Goal: Task Accomplishment & Management: Manage account settings

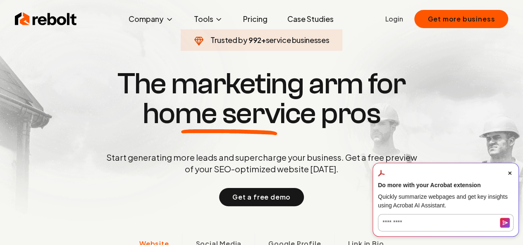
click at [395, 20] on link "Login" at bounding box center [394, 19] width 18 height 10
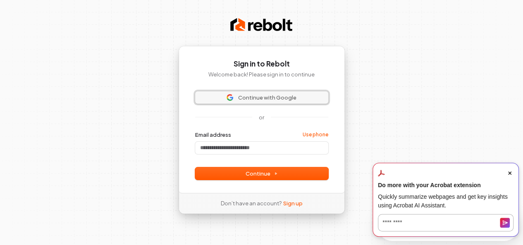
click at [292, 98] on span "Continue with Google" at bounding box center [267, 97] width 58 height 7
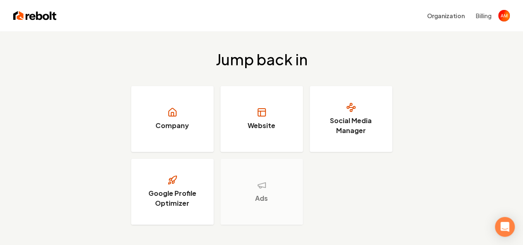
click at [468, 115] on div "Jump back in Company Website Social Media Manager Google Profile Optimizer Ads" at bounding box center [261, 137] width 523 height 213
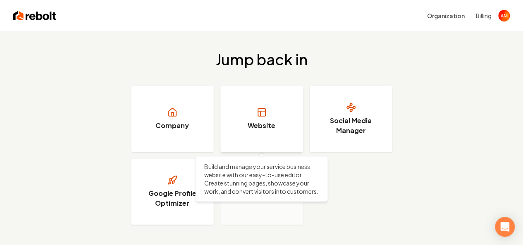
click at [267, 102] on link "Website" at bounding box center [261, 119] width 83 height 66
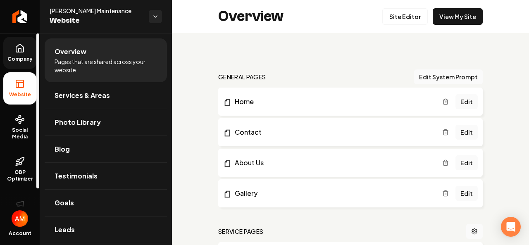
click at [17, 50] on icon at bounding box center [20, 48] width 10 height 10
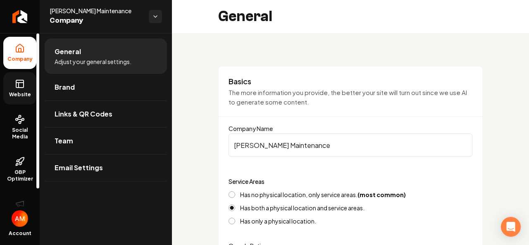
click at [18, 81] on icon at bounding box center [20, 84] width 10 height 10
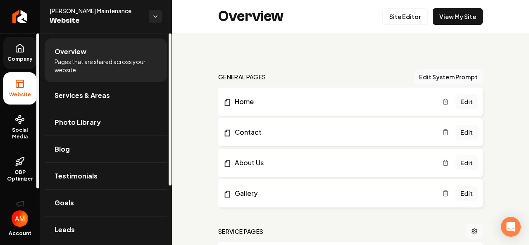
click at [24, 53] on icon at bounding box center [20, 48] width 10 height 10
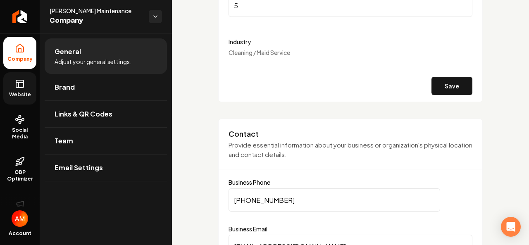
scroll to position [255, 0]
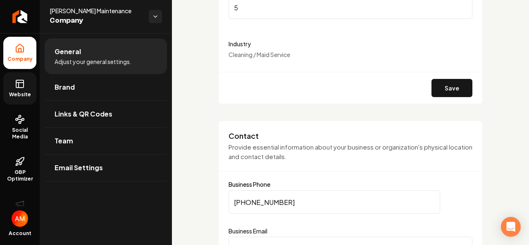
click at [290, 55] on span "Cleaning / Maid Service" at bounding box center [260, 54] width 62 height 7
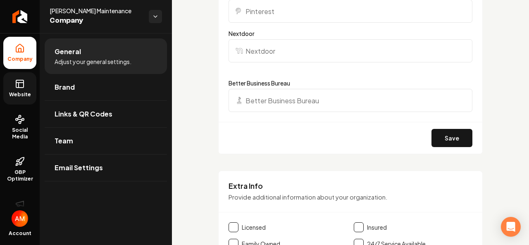
scroll to position [1079, 0]
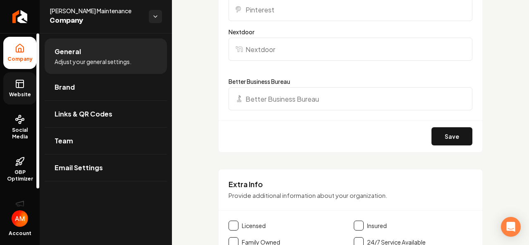
click at [24, 85] on icon at bounding box center [20, 84] width 10 height 10
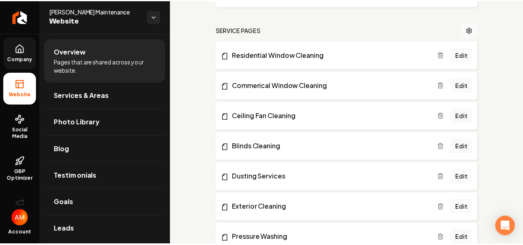
scroll to position [200, 0]
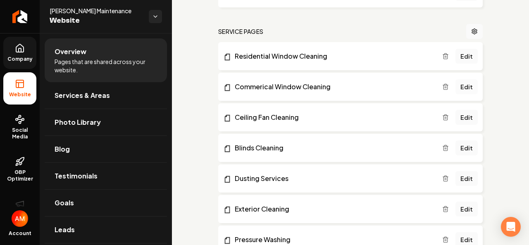
click at [459, 86] on link "Edit" at bounding box center [467, 86] width 22 height 15
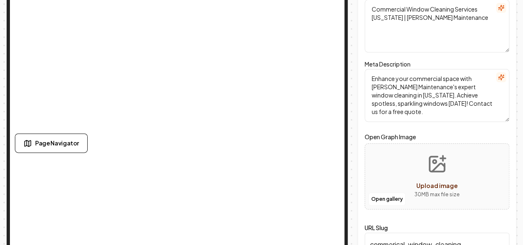
scroll to position [96, 0]
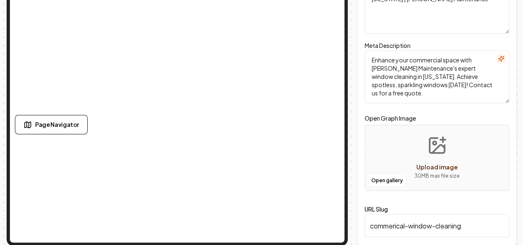
click at [473, 184] on div "Open gallery Upload image 30 MB max file size" at bounding box center [437, 158] width 145 height 66
click at [429, 167] on span "Upload image" at bounding box center [436, 166] width 41 height 7
type input "**********"
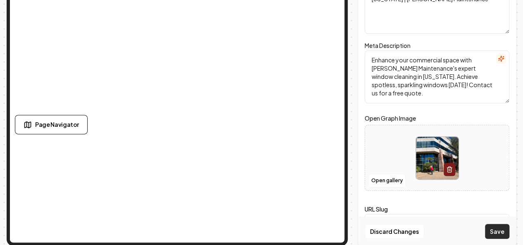
click at [498, 229] on button "Save" at bounding box center [497, 231] width 24 height 15
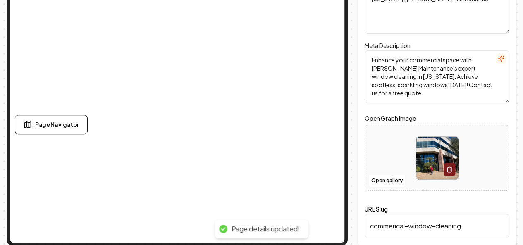
click at [516, 131] on div "Page Settings Meta Title Commercial Window Cleaning Services Arizona | Moore Ma…" at bounding box center [437, 93] width 159 height 305
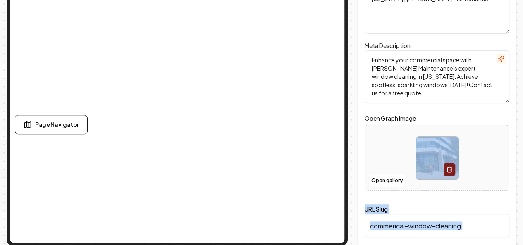
drag, startPoint x: 521, startPoint y: 171, endPoint x: 522, endPoint y: 133, distance: 38.5
click at [522, 133] on div "Computer Required This feature is only available on a computer. Please switch t…" at bounding box center [261, 26] width 523 height 245
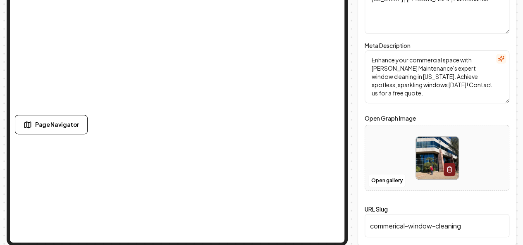
click at [516, 110] on div "Page Settings Meta Title Commercial Window Cleaning Services Arizona | Moore Ma…" at bounding box center [437, 93] width 159 height 305
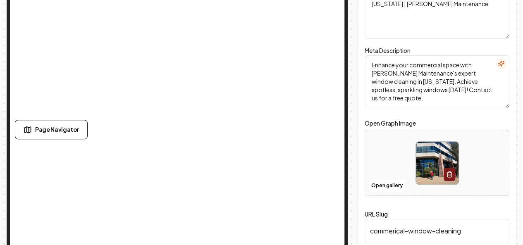
scroll to position [93, 0]
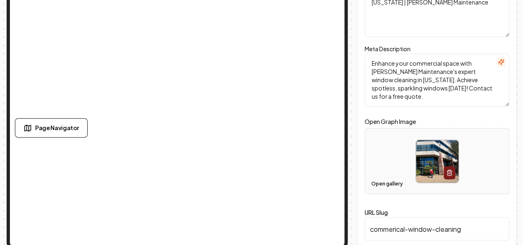
click at [392, 186] on button "Open gallery" at bounding box center [386, 183] width 37 height 13
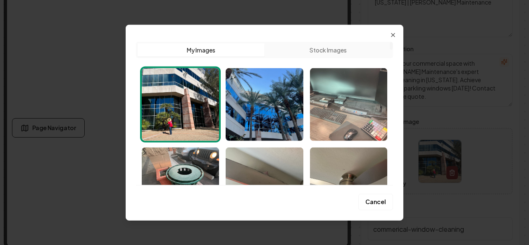
click at [349, 110] on img "Select image image_6866dd815c7cd75eb8159b3c.jpeg" at bounding box center [348, 104] width 77 height 73
click at [349, 110] on div at bounding box center [177, 96] width 347 height 305
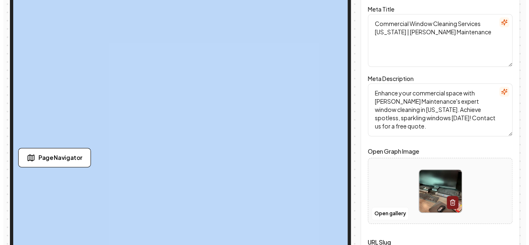
scroll to position [0, 0]
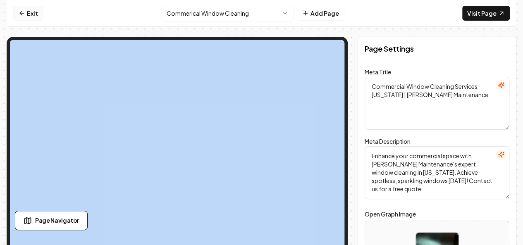
click at [25, 18] on link "Exit" at bounding box center [28, 13] width 30 height 15
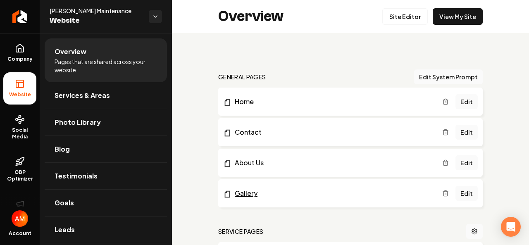
click at [250, 191] on link "Gallery" at bounding box center [332, 194] width 219 height 10
click at [454, 77] on button "Edit System Prompt" at bounding box center [448, 76] width 69 height 15
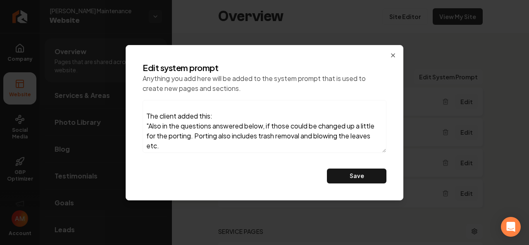
scroll to position [133, 0]
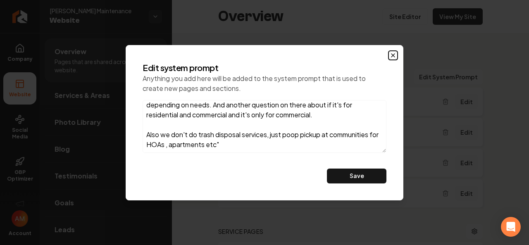
click at [392, 57] on icon "button" at bounding box center [393, 55] width 7 height 7
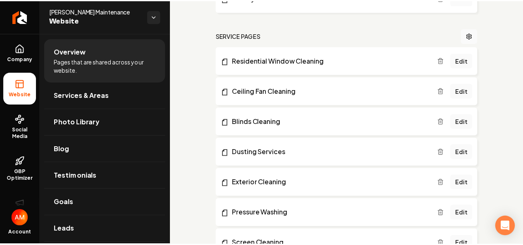
scroll to position [194, 0]
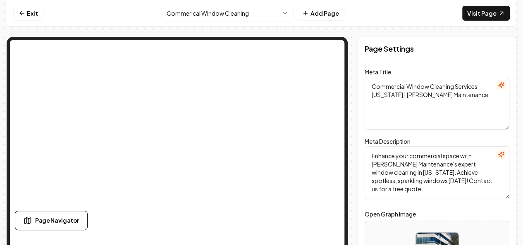
scroll to position [96, 0]
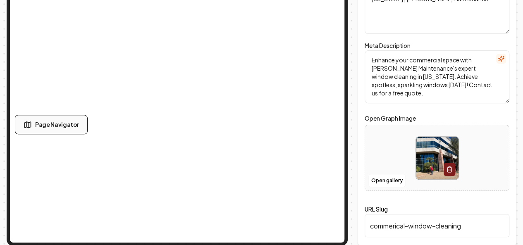
click at [40, 127] on span "Page Navigator" at bounding box center [57, 124] width 44 height 9
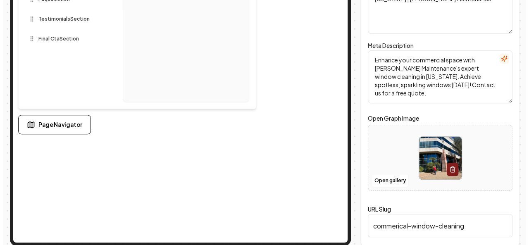
scroll to position [0, 0]
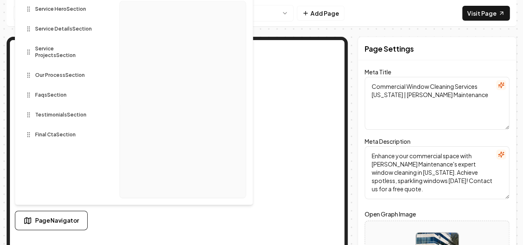
click at [384, 19] on nav "Exit Commerical Window Cleaning Add Page Visit Page" at bounding box center [262, 13] width 510 height 27
click at [449, 31] on div "Exit Commerical Window Cleaning Add Page Visit Page Page Navigator Sections Ser…" at bounding box center [262, 119] width 510 height 239
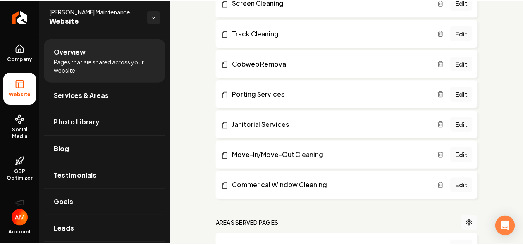
scroll to position [442, 0]
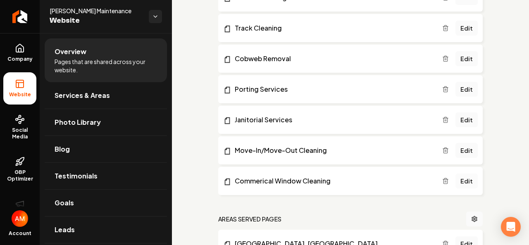
click at [466, 181] on link "Edit" at bounding box center [467, 181] width 22 height 15
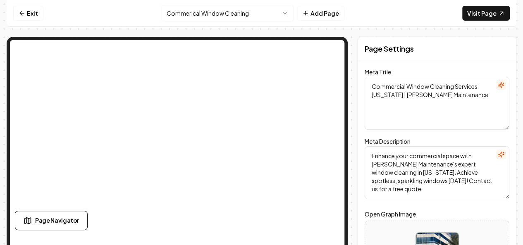
scroll to position [96, 0]
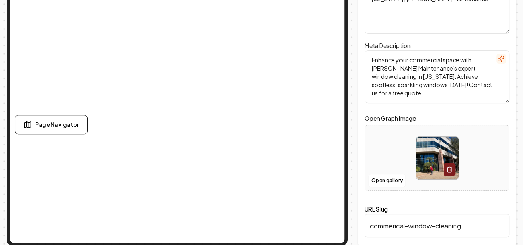
click at [428, 169] on img at bounding box center [437, 158] width 43 height 43
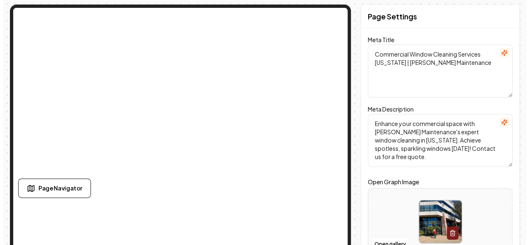
scroll to position [0, 0]
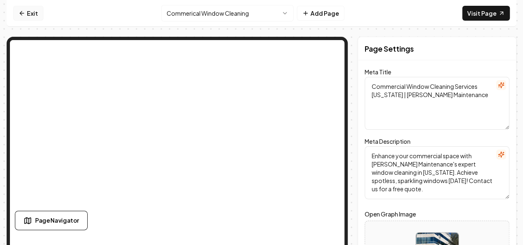
click at [30, 13] on link "Exit" at bounding box center [28, 13] width 30 height 15
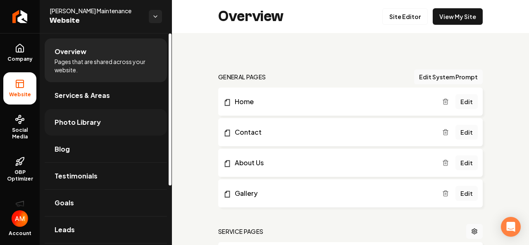
click at [95, 124] on span "Photo Library" at bounding box center [78, 122] width 46 height 10
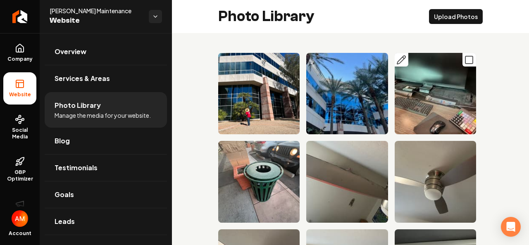
click at [397, 59] on icon "Main content area" at bounding box center [401, 60] width 10 height 10
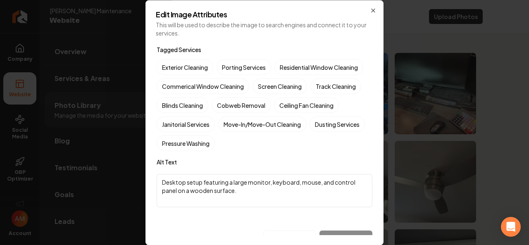
scroll to position [30, 0]
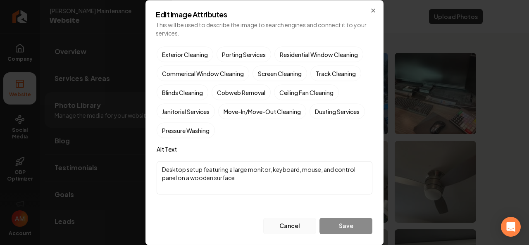
click at [282, 223] on button "Cancel" at bounding box center [289, 225] width 53 height 17
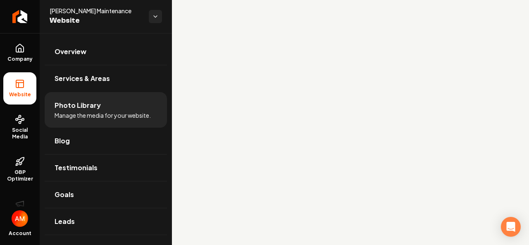
scroll to position [0, 0]
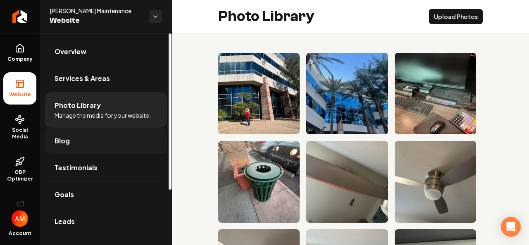
click at [76, 141] on link "Blog" at bounding box center [106, 141] width 122 height 26
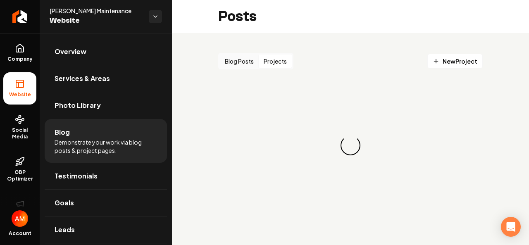
click at [284, 64] on button "Projects" at bounding box center [275, 61] width 33 height 13
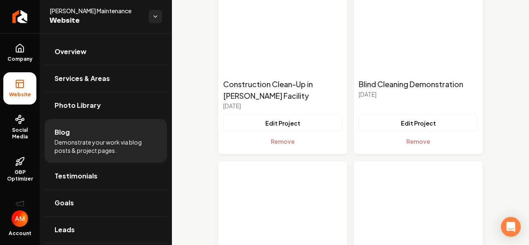
scroll to position [1134, 0]
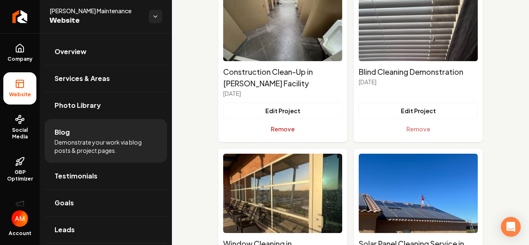
click at [283, 128] on button "Remove" at bounding box center [282, 129] width 119 height 17
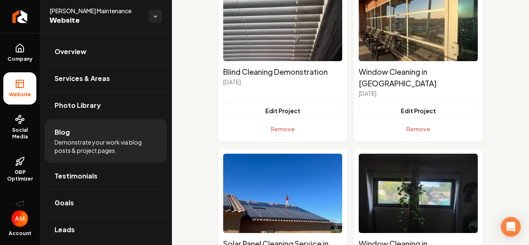
click at [415, 126] on li "Window Cleaning in [GEOGRAPHIC_DATA] [DATE] Edit Project Remove" at bounding box center [418, 59] width 129 height 165
click at [415, 121] on button "Remove" at bounding box center [418, 129] width 119 height 17
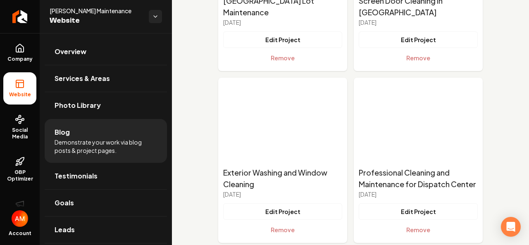
scroll to position [2262, 0]
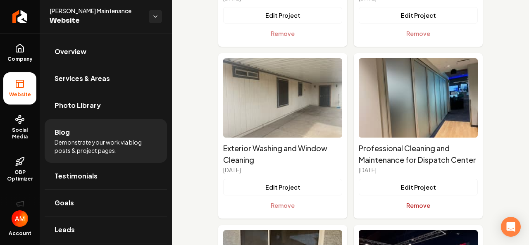
click at [407, 210] on button "Remove" at bounding box center [418, 205] width 119 height 17
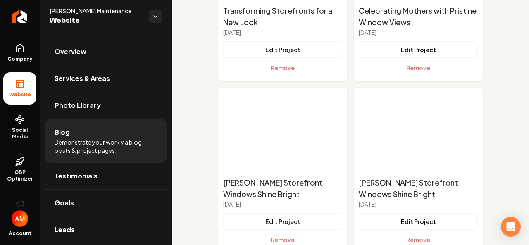
scroll to position [5004, 0]
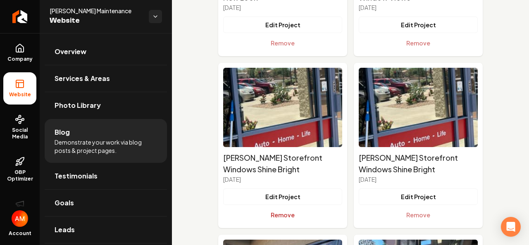
click at [285, 217] on button "Remove" at bounding box center [282, 215] width 119 height 17
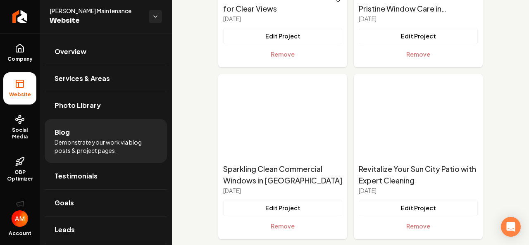
scroll to position [6209, 0]
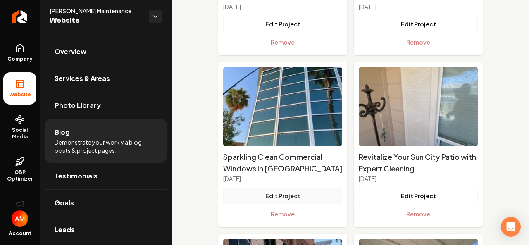
click at [270, 198] on button "Edit Project" at bounding box center [282, 196] width 119 height 17
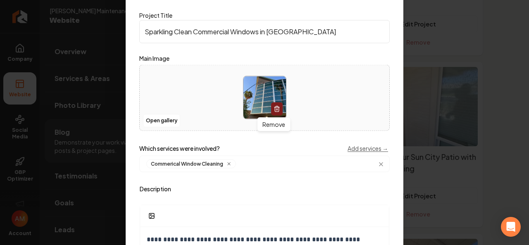
click at [275, 112] on button "Main content area" at bounding box center [277, 109] width 12 height 13
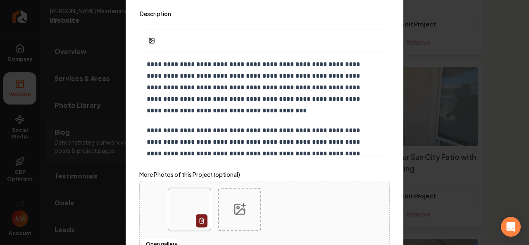
scroll to position [189, 0]
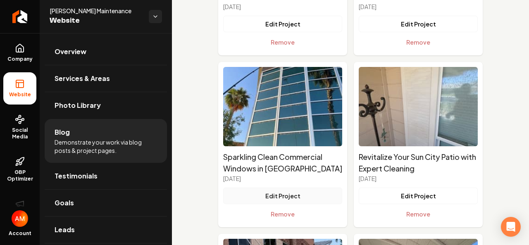
click at [284, 196] on button "Edit Project" at bounding box center [282, 196] width 119 height 17
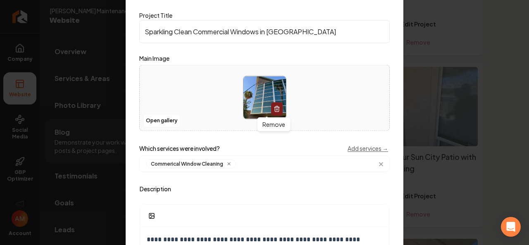
click at [278, 107] on button "Main content area" at bounding box center [277, 109] width 12 height 13
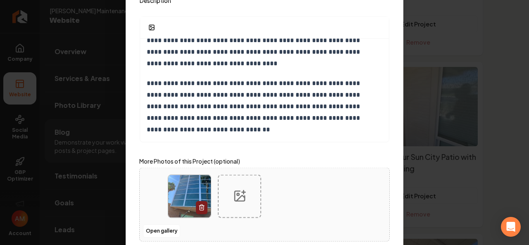
click at [396, 236] on div "**********" at bounding box center [265, 122] width 278 height 315
drag, startPoint x: 396, startPoint y: 236, endPoint x: 399, endPoint y: 186, distance: 50.1
click at [399, 186] on div "**********" at bounding box center [265, 122] width 278 height 315
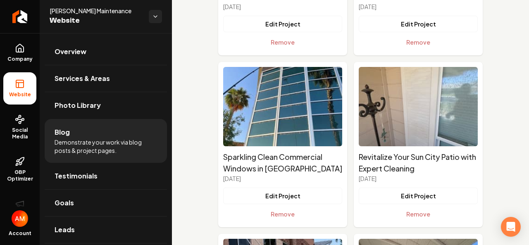
drag, startPoint x: 529, startPoint y: 107, endPoint x: 529, endPoint y: 136, distance: 28.9
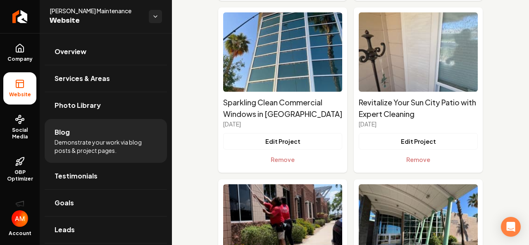
scroll to position [6276, 0]
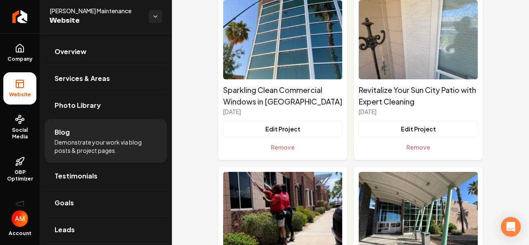
click at [291, 120] on li "Sparkling Clean Commercial Windows in [GEOGRAPHIC_DATA][PERSON_NAME][DATE] Edit…" at bounding box center [282, 77] width 129 height 165
click at [291, 122] on button "Edit Project" at bounding box center [282, 129] width 119 height 17
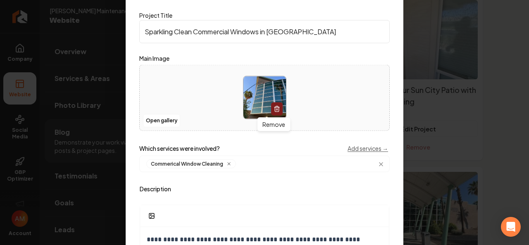
click at [275, 106] on icon "Main content area" at bounding box center [277, 109] width 7 height 7
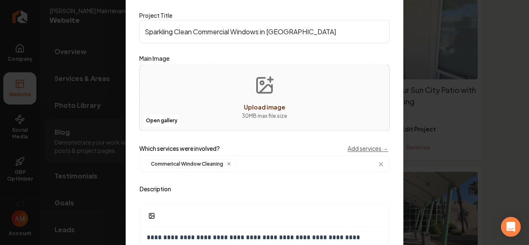
scroll to position [91, 0]
click at [397, 225] on div "**********" at bounding box center [265, 122] width 278 height 315
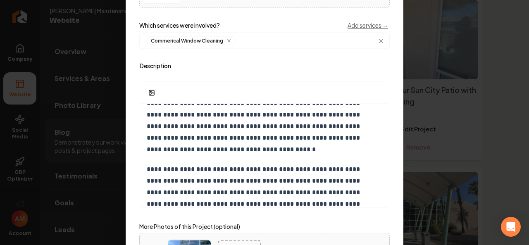
scroll to position [189, 0]
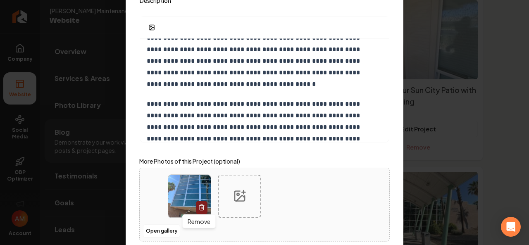
click at [200, 205] on icon "Main content area" at bounding box center [201, 207] width 7 height 7
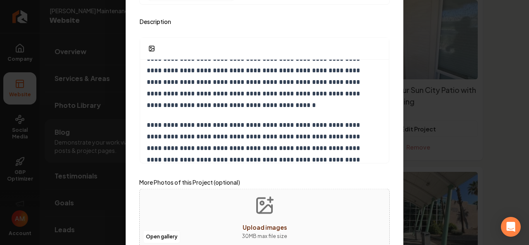
scroll to position [173, 0]
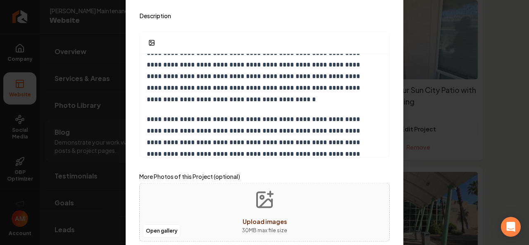
click at [375, 243] on div "**********" at bounding box center [264, 124] width 257 height 248
click at [202, 243] on div "**********" at bounding box center [264, 124] width 257 height 248
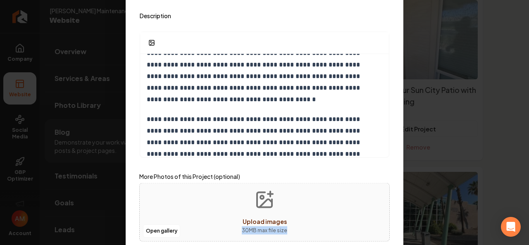
click at [190, 241] on div "**********" at bounding box center [264, 124] width 257 height 248
click at [160, 243] on div "**********" at bounding box center [264, 124] width 257 height 248
click at [155, 243] on div "**********" at bounding box center [264, 124] width 257 height 248
click at [169, 241] on div "**********" at bounding box center [264, 124] width 257 height 248
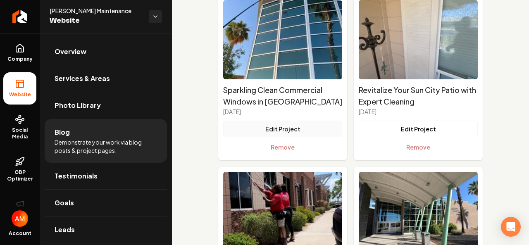
click at [285, 128] on button "Edit Project" at bounding box center [282, 129] width 119 height 17
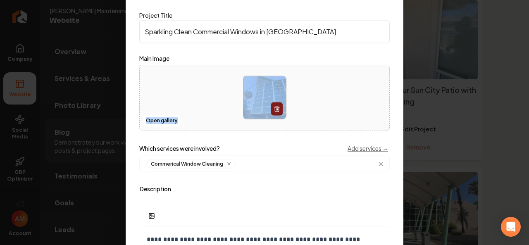
drag, startPoint x: 396, startPoint y: 47, endPoint x: 397, endPoint y: 120, distance: 73.2
click at [397, 120] on div "**********" at bounding box center [265, 122] width 278 height 315
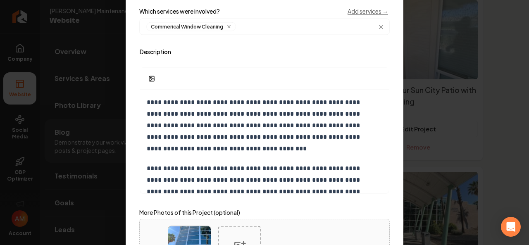
scroll to position [189, 0]
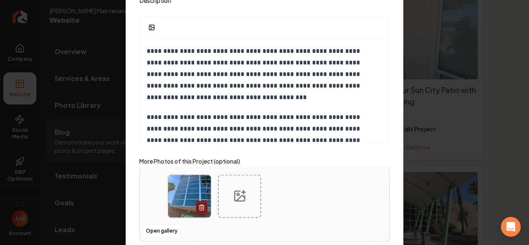
click at [399, 206] on div "**********" at bounding box center [265, 122] width 278 height 315
drag, startPoint x: 399, startPoint y: 206, endPoint x: 396, endPoint y: 237, distance: 30.8
click at [396, 236] on div "**********" at bounding box center [265, 122] width 278 height 315
drag, startPoint x: 339, startPoint y: 243, endPoint x: 339, endPoint y: 208, distance: 35.6
click at [339, 208] on div "**********" at bounding box center [264, 124] width 257 height 248
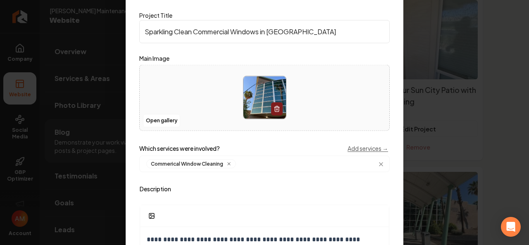
scroll to position [0, 0]
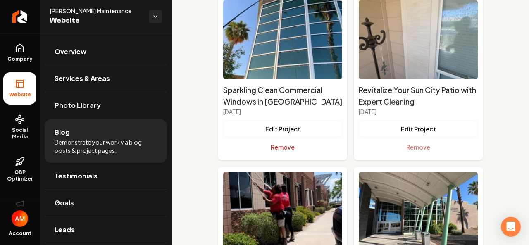
click at [284, 148] on button "Remove" at bounding box center [282, 147] width 119 height 17
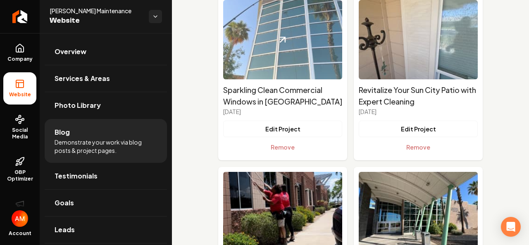
click at [305, 48] on img "Main content area" at bounding box center [282, 39] width 119 height 79
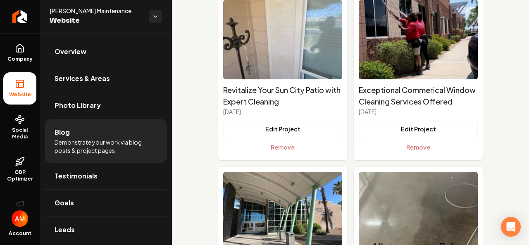
scroll to position [6490, 0]
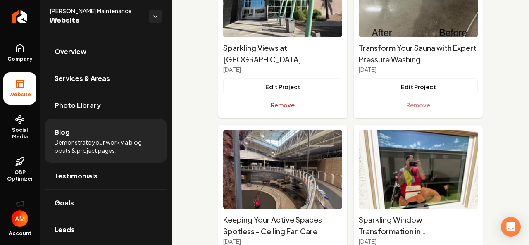
click at [292, 104] on button "Remove" at bounding box center [282, 105] width 119 height 17
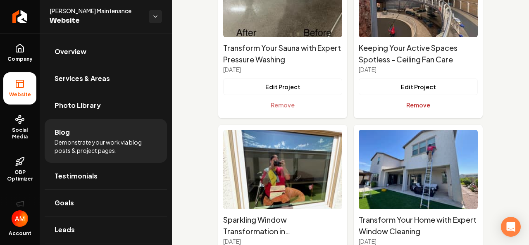
click at [413, 105] on button "Remove" at bounding box center [418, 105] width 119 height 17
click at [282, 104] on button "Remove" at bounding box center [282, 105] width 119 height 17
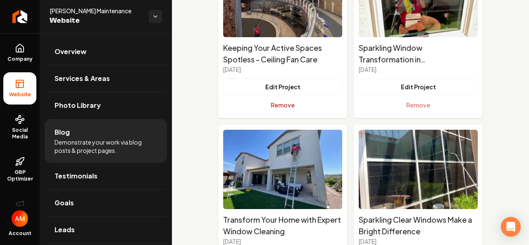
click at [287, 101] on button "Remove" at bounding box center [282, 105] width 119 height 17
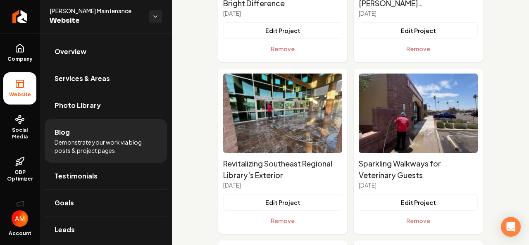
scroll to position [6729, 0]
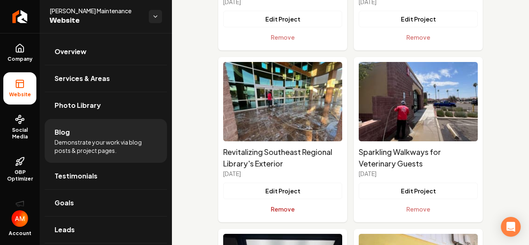
click at [285, 205] on button "Remove" at bounding box center [282, 209] width 119 height 17
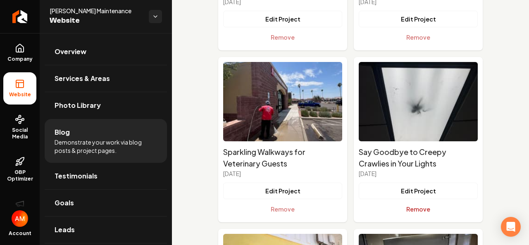
click at [414, 206] on button "Remove" at bounding box center [418, 209] width 119 height 17
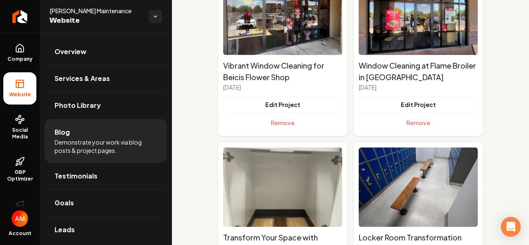
scroll to position [7389, 0]
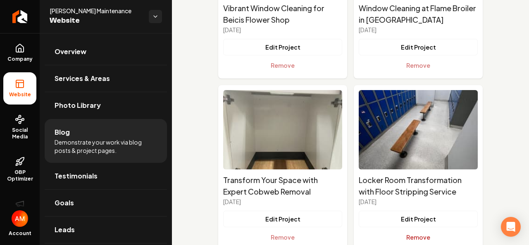
click at [423, 240] on button "Remove" at bounding box center [418, 237] width 119 height 17
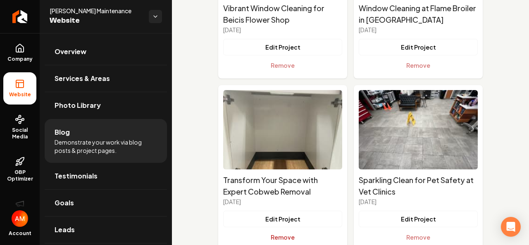
click at [288, 234] on button "Remove" at bounding box center [282, 237] width 119 height 17
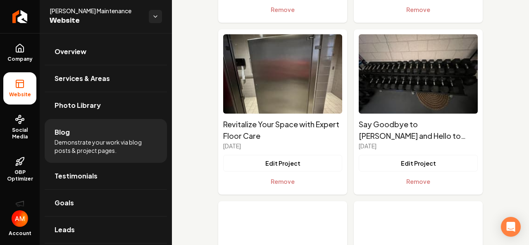
scroll to position [7868, 0]
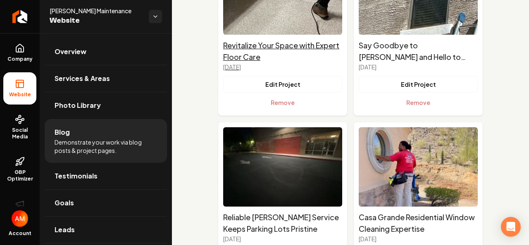
drag, startPoint x: 302, startPoint y: 104, endPoint x: 300, endPoint y: 45, distance: 58.7
click at [302, 104] on button "Remove" at bounding box center [282, 102] width 119 height 17
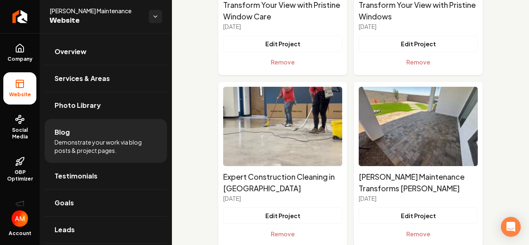
scroll to position [8481, 0]
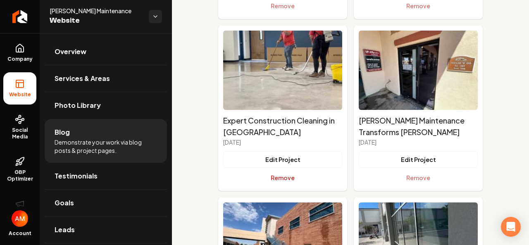
click at [300, 172] on button "Remove" at bounding box center [282, 177] width 119 height 17
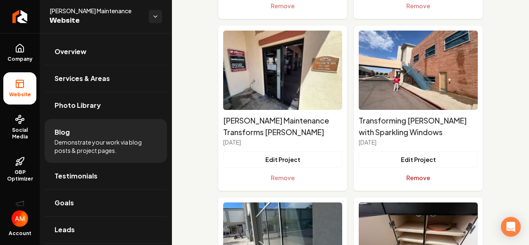
click at [433, 180] on button "Remove" at bounding box center [418, 177] width 119 height 17
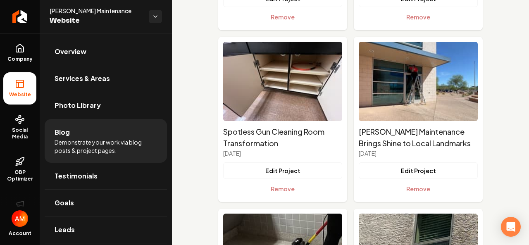
scroll to position [8675, 0]
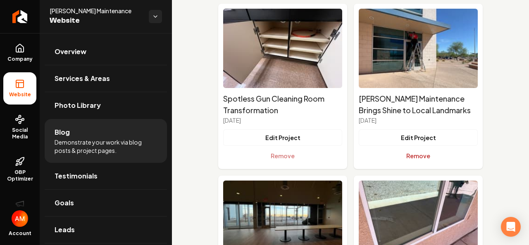
click at [455, 153] on button "Remove" at bounding box center [418, 156] width 119 height 17
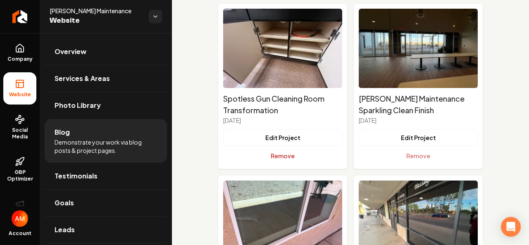
click at [284, 152] on button "Remove" at bounding box center [282, 156] width 119 height 17
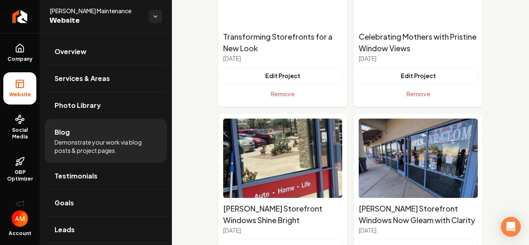
scroll to position [5072, 0]
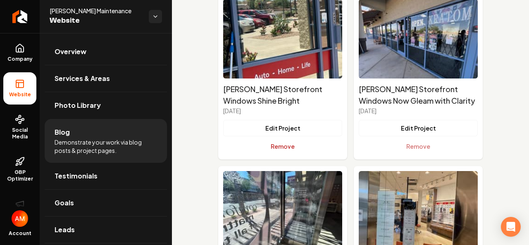
click at [299, 143] on button "Remove" at bounding box center [282, 146] width 119 height 17
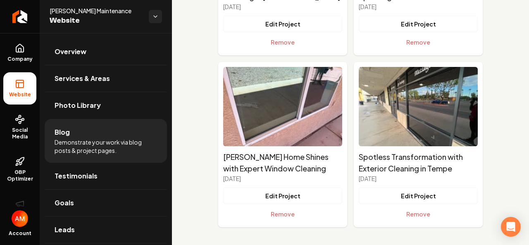
scroll to position [8618, 0]
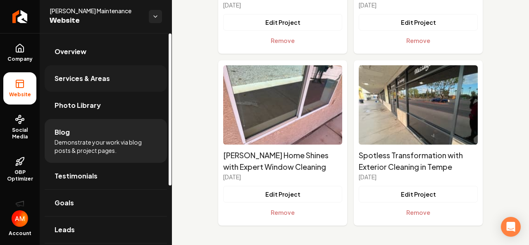
click at [88, 82] on span "Services & Areas" at bounding box center [82, 79] width 55 height 10
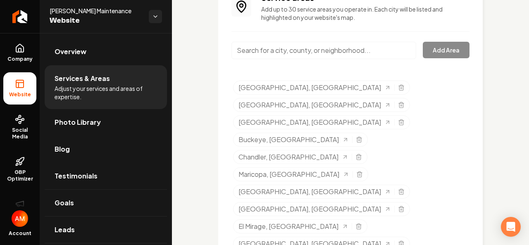
scroll to position [541, 0]
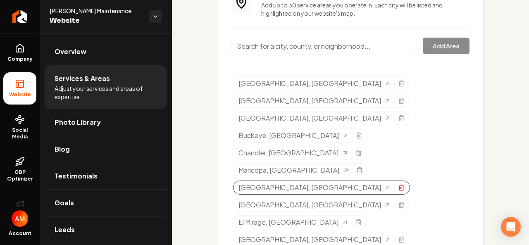
click at [399, 186] on icon "Selected tags" at bounding box center [401, 186] width 5 height 0
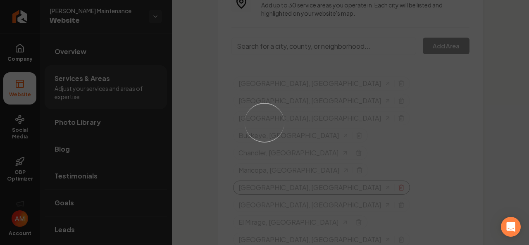
scroll to position [524, 0]
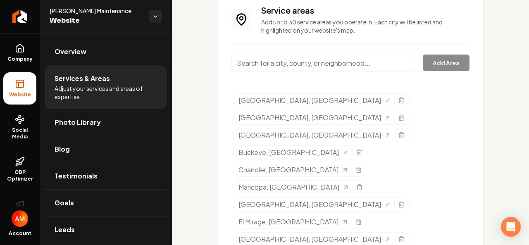
click at [305, 67] on input "Main content area" at bounding box center [324, 63] width 185 height 17
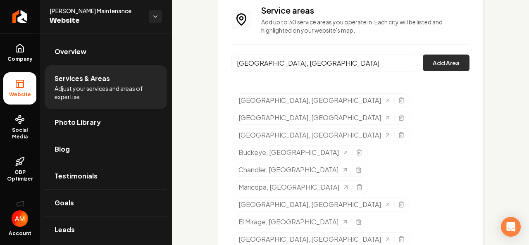
click at [442, 57] on button "Add Area" at bounding box center [446, 63] width 47 height 17
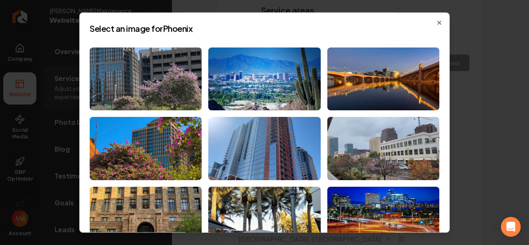
click at [434, 18] on div "Select an image for Phoenix Close" at bounding box center [264, 122] width 370 height 221
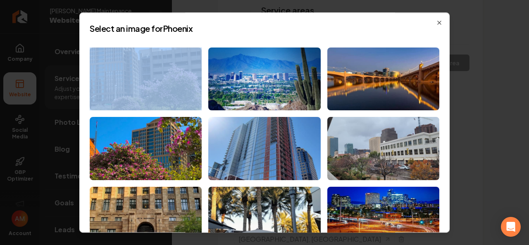
click at [434, 18] on div "Select an image for Phoenix Close" at bounding box center [264, 122] width 370 height 221
click at [436, 20] on icon "button" at bounding box center [439, 22] width 7 height 7
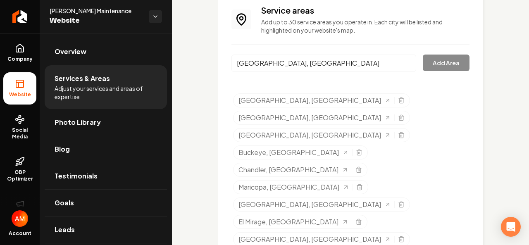
click at [355, 63] on input "[GEOGRAPHIC_DATA], [GEOGRAPHIC_DATA]" at bounding box center [324, 63] width 185 height 17
click at [438, 67] on button "Add Area" at bounding box center [446, 63] width 47 height 17
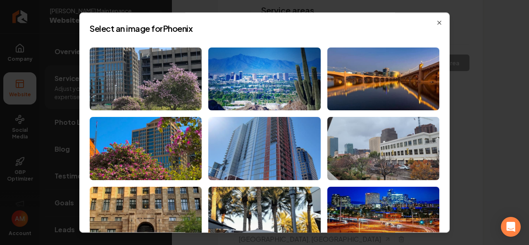
click at [442, 68] on div "Select an image for Phoenix Close" at bounding box center [264, 122] width 370 height 221
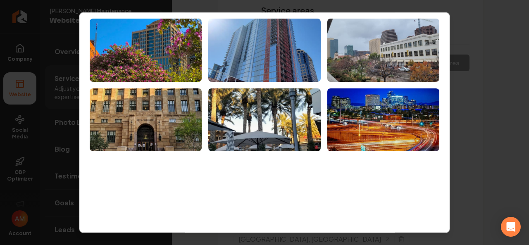
scroll to position [0, 0]
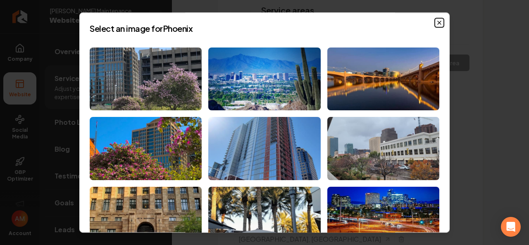
click at [436, 20] on icon "button" at bounding box center [439, 22] width 7 height 7
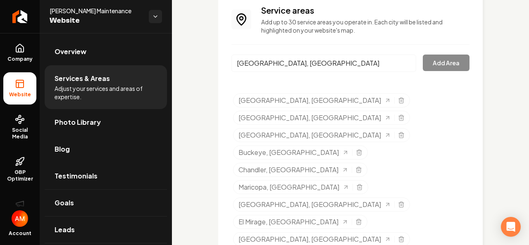
click at [315, 62] on input "[GEOGRAPHIC_DATA], [GEOGRAPHIC_DATA]" at bounding box center [324, 63] width 185 height 17
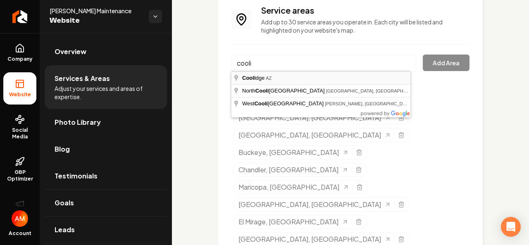
type input "[PERSON_NAME], [GEOGRAPHIC_DATA]"
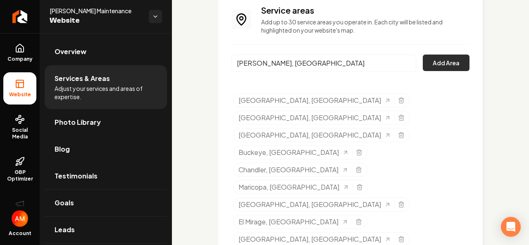
click at [449, 65] on button "Add Area" at bounding box center [446, 63] width 47 height 17
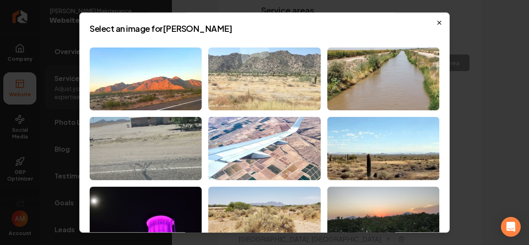
click at [436, 24] on icon "button" at bounding box center [439, 22] width 7 height 7
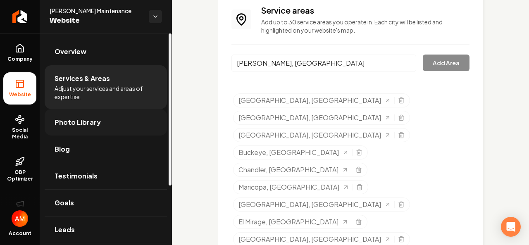
click at [50, 116] on link "Photo Library" at bounding box center [106, 122] width 122 height 26
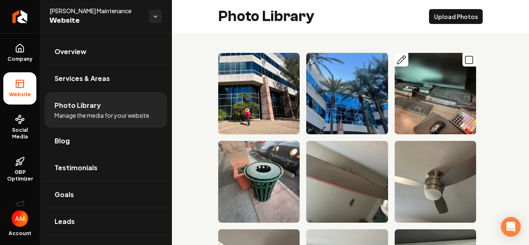
click at [399, 59] on icon "Main content area" at bounding box center [401, 60] width 10 height 10
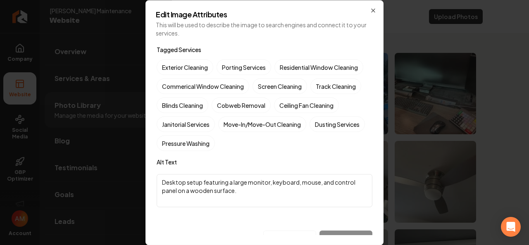
click at [369, 13] on h2 "Edit Image Attributes" at bounding box center [264, 13] width 217 height 7
click at [373, 9] on icon "button" at bounding box center [373, 10] width 7 height 7
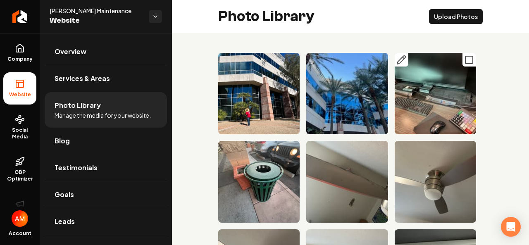
click at [464, 60] on icon "Main content area" at bounding box center [469, 60] width 10 height 10
click at [464, 59] on icon "Main content area" at bounding box center [469, 60] width 10 height 10
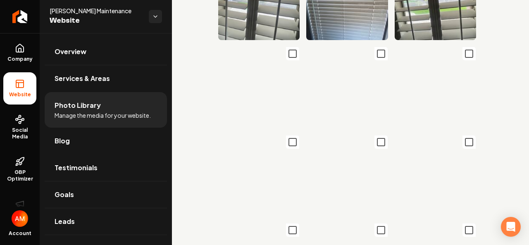
scroll to position [376, 0]
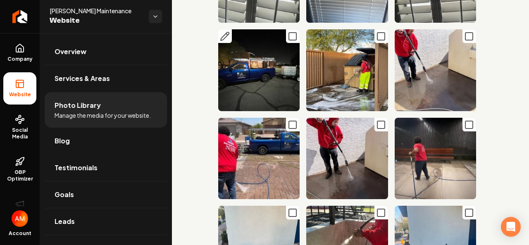
click at [289, 31] on icon "Main content area" at bounding box center [293, 36] width 10 height 10
click at [464, 120] on icon "Main content area" at bounding box center [469, 125] width 10 height 10
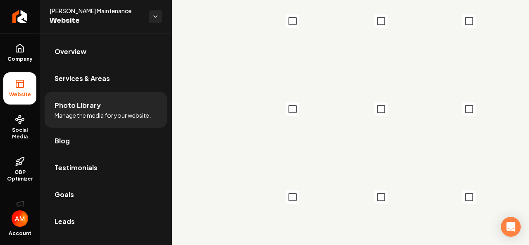
scroll to position [1821, 0]
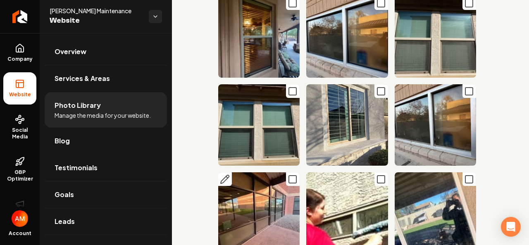
click at [290, 174] on icon "Main content area" at bounding box center [293, 179] width 10 height 10
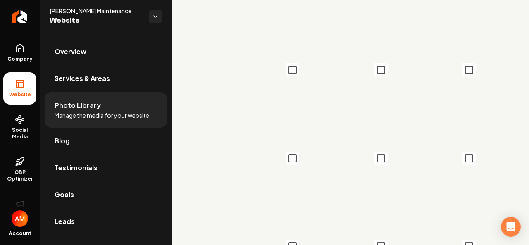
scroll to position [2494, 0]
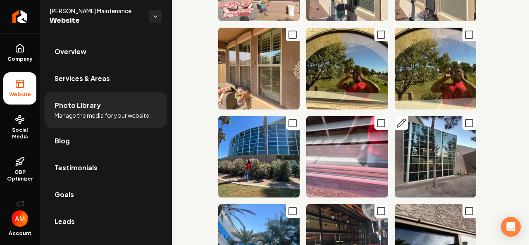
click at [464, 118] on icon "Main content area" at bounding box center [469, 123] width 10 height 10
click at [288, 118] on icon "Main content area" at bounding box center [293, 123] width 10 height 10
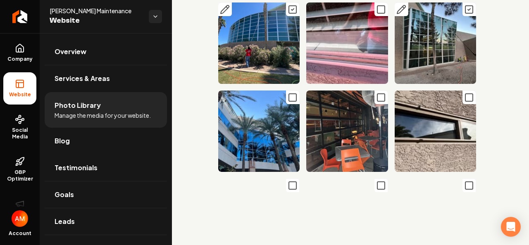
scroll to position [2643, 0]
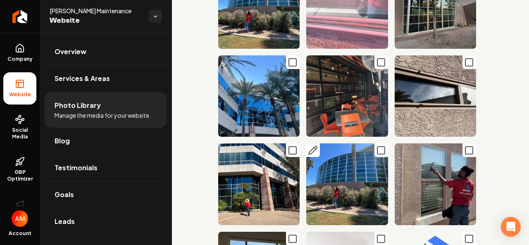
click at [376, 146] on icon "Main content area" at bounding box center [381, 151] width 10 height 10
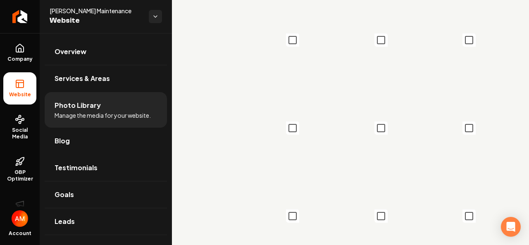
scroll to position [3247, 0]
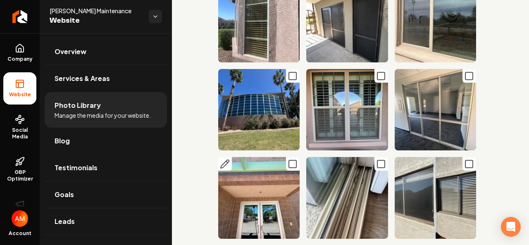
click at [288, 159] on icon "Main content area" at bounding box center [293, 164] width 10 height 10
click at [289, 72] on rect "Main content area" at bounding box center [292, 75] width 7 height 7
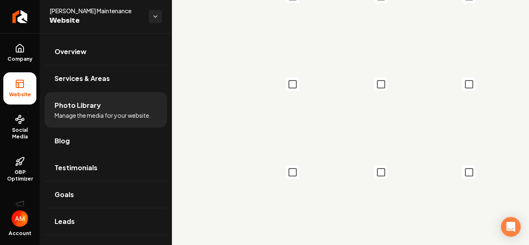
scroll to position [3715, 0]
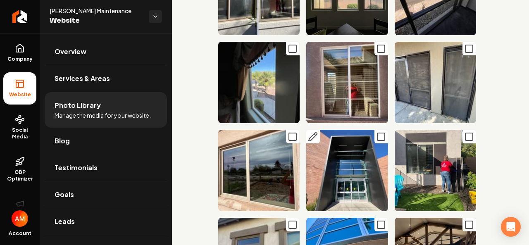
click at [376, 132] on icon "Main content area" at bounding box center [381, 137] width 10 height 10
click at [377, 220] on icon "Main content area" at bounding box center [381, 225] width 10 height 10
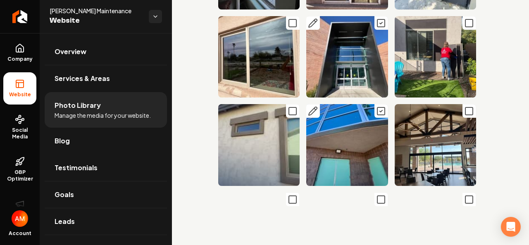
scroll to position [3846, 0]
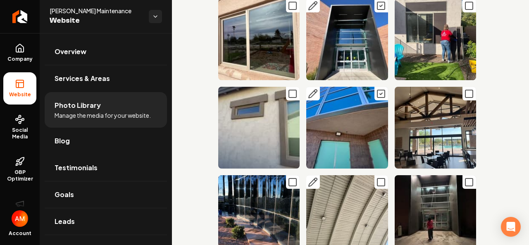
click at [376, 177] on icon "Main content area" at bounding box center [381, 182] width 10 height 10
click at [464, 177] on icon "Main content area" at bounding box center [469, 182] width 10 height 10
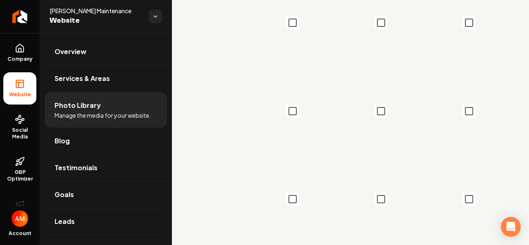
scroll to position [5010, 0]
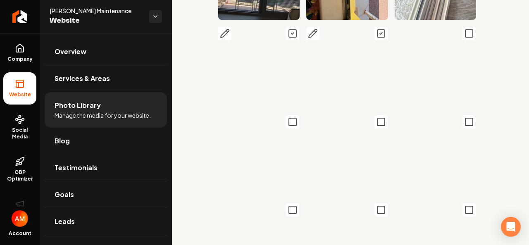
scroll to position [5247, 0]
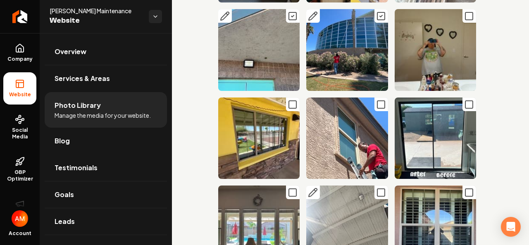
click at [376, 188] on icon "Main content area" at bounding box center [381, 193] width 10 height 10
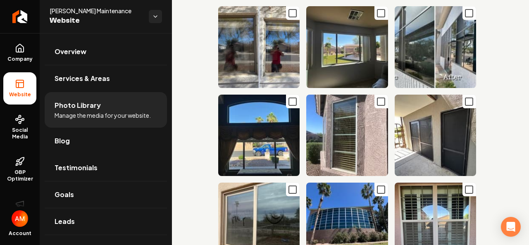
scroll to position [6061, 0]
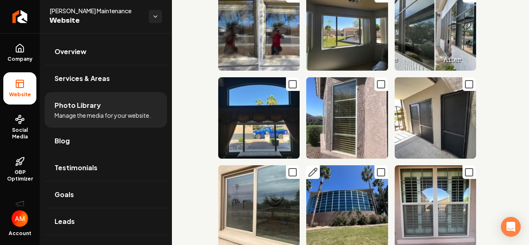
click at [376, 167] on icon "Main content area" at bounding box center [381, 172] width 10 height 10
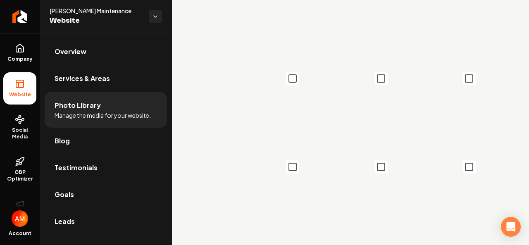
scroll to position [6543, 0]
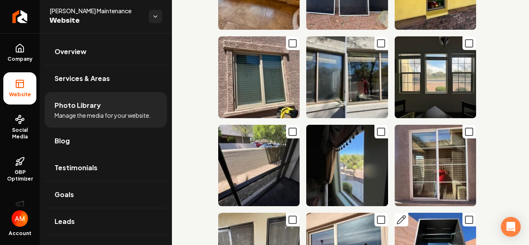
click at [464, 215] on icon "Main content area" at bounding box center [469, 220] width 10 height 10
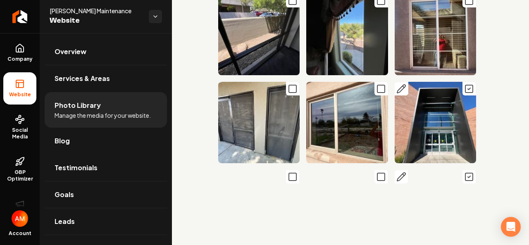
scroll to position [6726, 0]
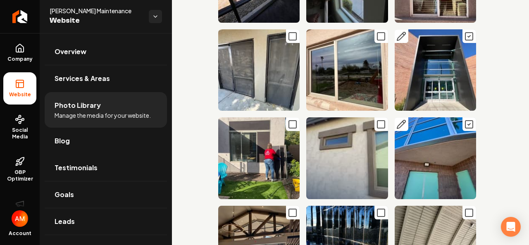
click at [464, 208] on icon "Main content area" at bounding box center [469, 213] width 10 height 10
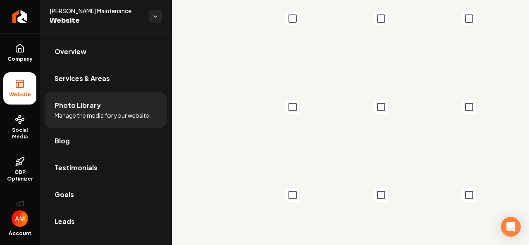
scroll to position [7925, 0]
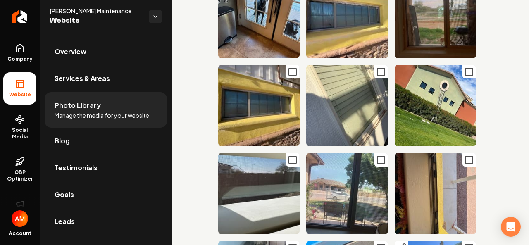
click at [464, 243] on icon "Main content area" at bounding box center [469, 248] width 10 height 10
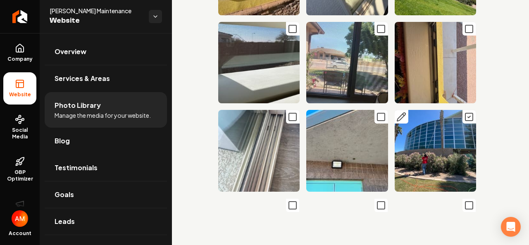
scroll to position [8074, 0]
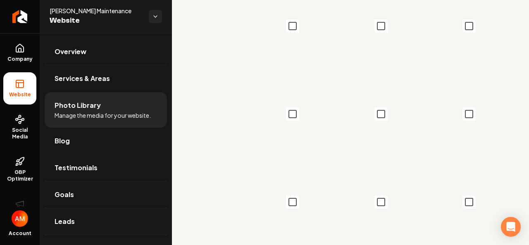
scroll to position [8870, 0]
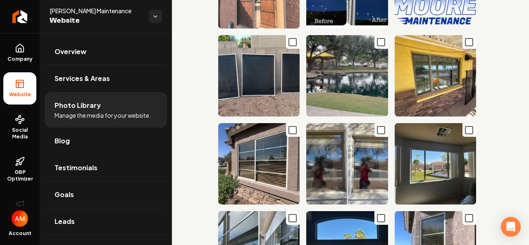
scroll to position [8834, 0]
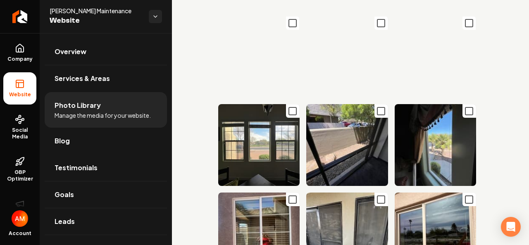
scroll to position [9508, 0]
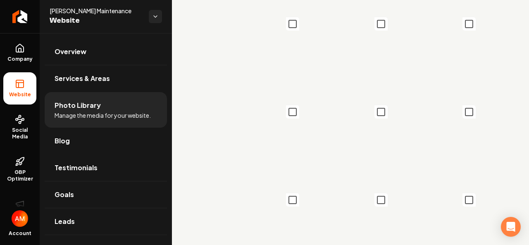
scroll to position [10725, 0]
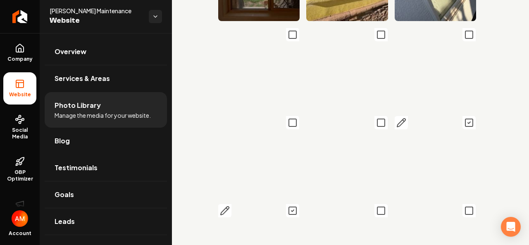
scroll to position [11066, 0]
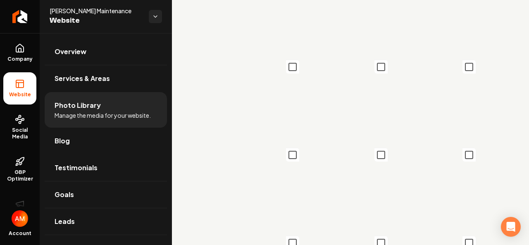
scroll to position [11828, 0]
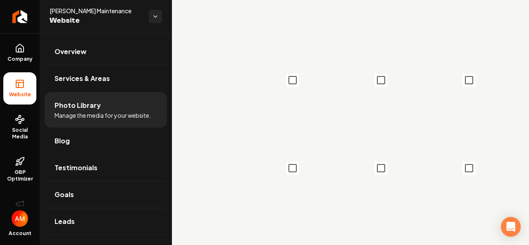
scroll to position [12344, 0]
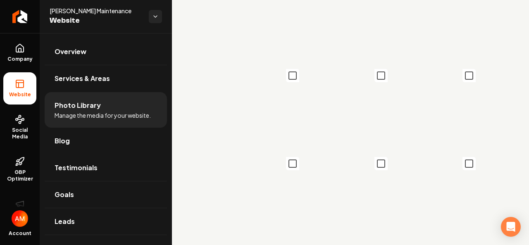
scroll to position [13671, 0]
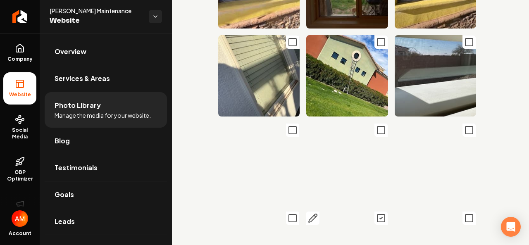
scroll to position [13881, 0]
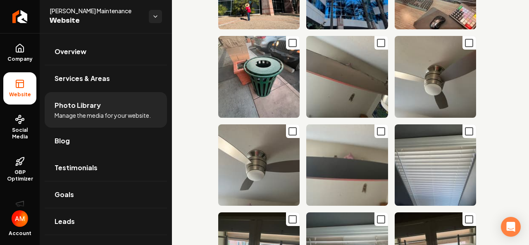
scroll to position [0, 0]
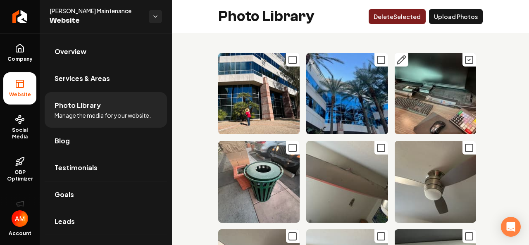
click at [399, 15] on button "Delet e Selected" at bounding box center [397, 16] width 57 height 15
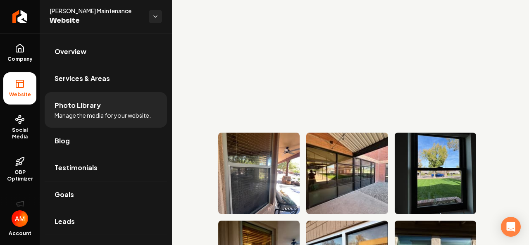
scroll to position [1588, 0]
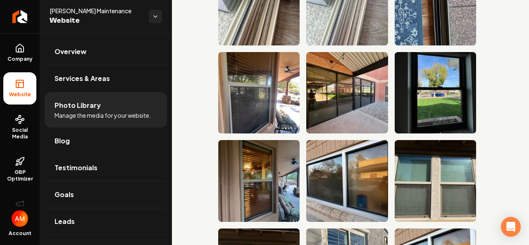
drag, startPoint x: 522, startPoint y: 40, endPoint x: 522, endPoint y: 28, distance: 12.0
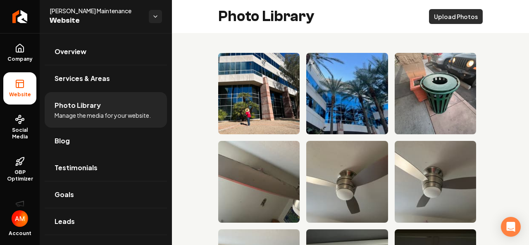
click at [454, 18] on button "Upload Photos" at bounding box center [456, 16] width 54 height 15
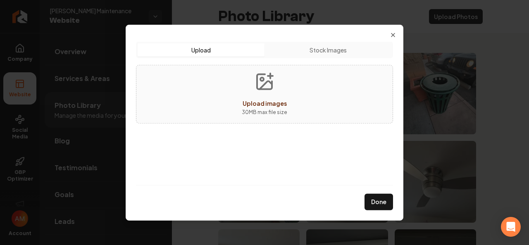
click at [393, 30] on div "Upload Upload Stock Images Upload images 30 MB max file size Done Close" at bounding box center [265, 122] width 278 height 196
click at [393, 32] on icon "button" at bounding box center [393, 34] width 7 height 7
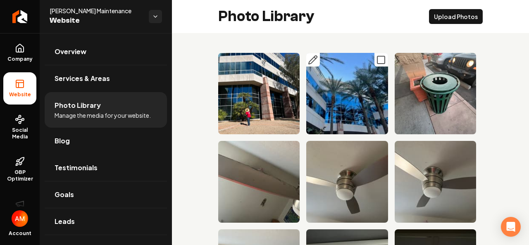
click at [376, 57] on icon "Main content area" at bounding box center [381, 60] width 10 height 10
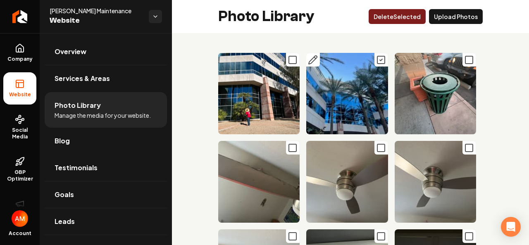
click at [376, 62] on icon "Main content area" at bounding box center [381, 60] width 10 height 10
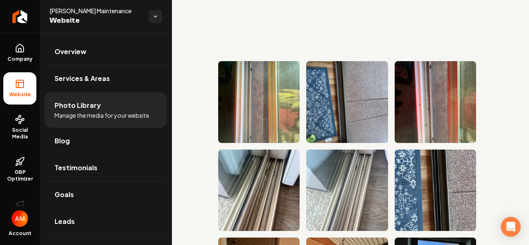
scroll to position [1483, 0]
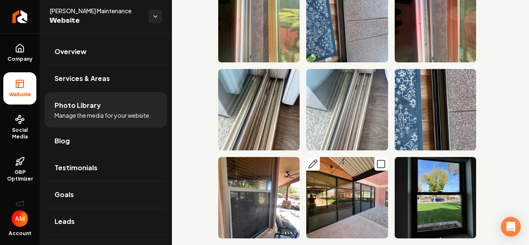
click at [379, 159] on icon "Main content area" at bounding box center [381, 164] width 10 height 10
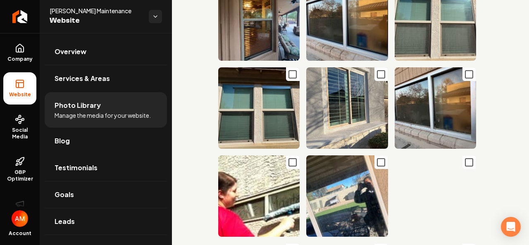
scroll to position [1766, 0]
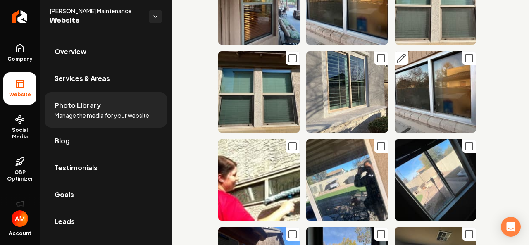
click at [465, 53] on icon "Main content area" at bounding box center [469, 58] width 10 height 10
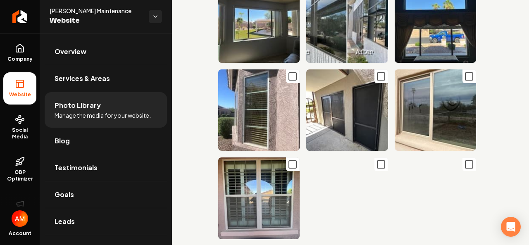
scroll to position [5612, 0]
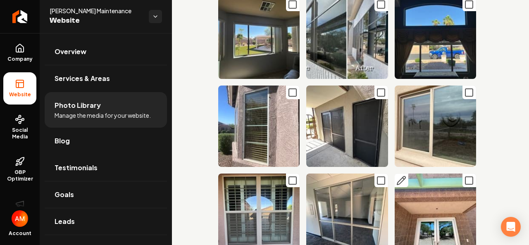
click at [465, 177] on rect "Main content area" at bounding box center [468, 180] width 7 height 7
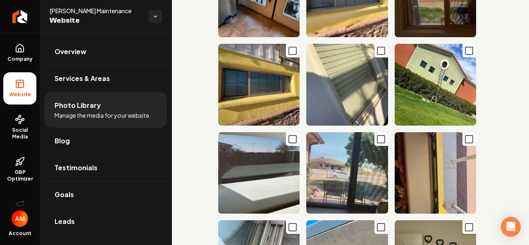
scroll to position [7345, 0]
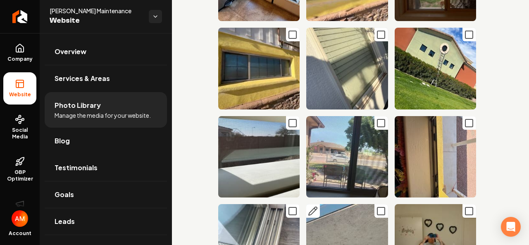
click at [376, 206] on icon "Main content area" at bounding box center [381, 211] width 10 height 10
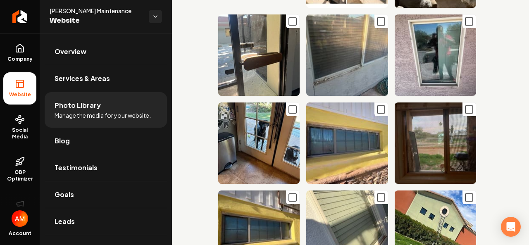
scroll to position [12545, 0]
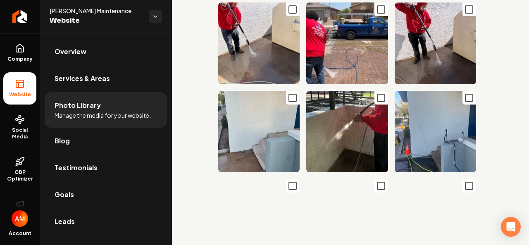
scroll to position [0, 0]
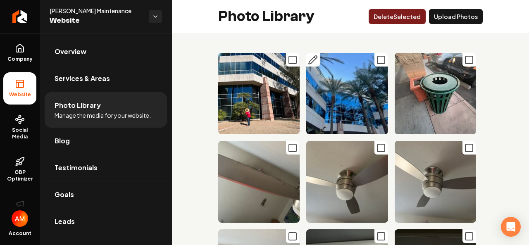
click at [402, 12] on button "Delet e Selected" at bounding box center [397, 16] width 57 height 15
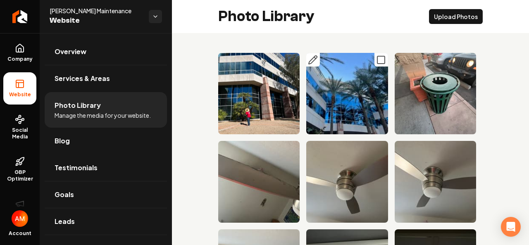
click at [87, 137] on link "Blog" at bounding box center [106, 141] width 122 height 26
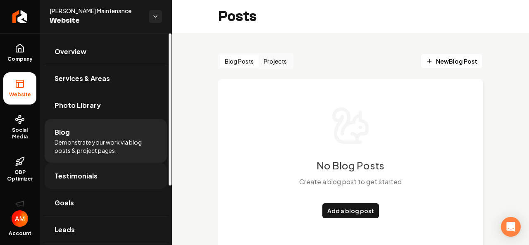
click at [84, 180] on span "Testimonials" at bounding box center [76, 176] width 43 height 10
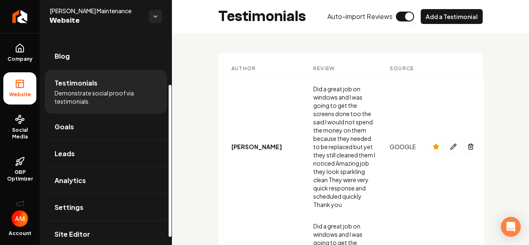
scroll to position [82, 0]
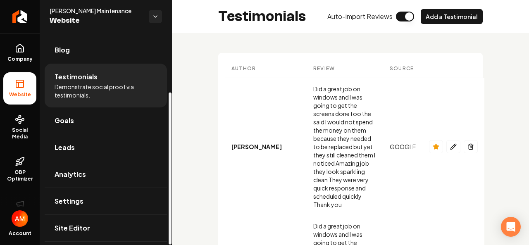
drag, startPoint x: 169, startPoint y: 127, endPoint x: 172, endPoint y: 192, distance: 65.4
click at [172, 192] on div at bounding box center [170, 169] width 3 height 152
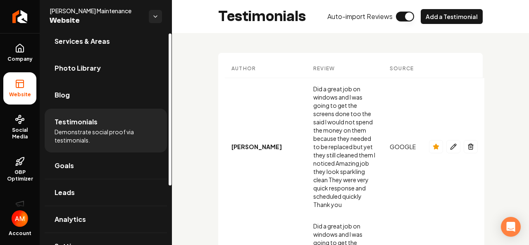
scroll to position [0, 0]
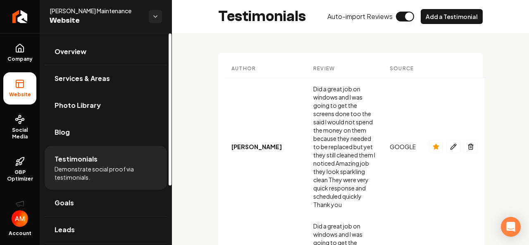
drag, startPoint x: 170, startPoint y: 113, endPoint x: 160, endPoint y: 42, distance: 71.4
click at [169, 42] on div at bounding box center [170, 109] width 3 height 152
click at [120, 78] on link "Services & Areas" at bounding box center [106, 78] width 122 height 26
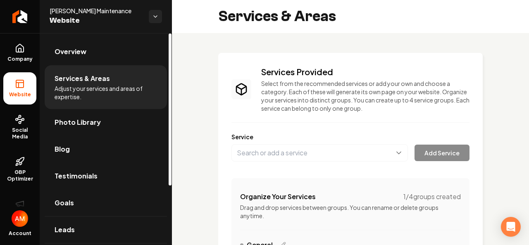
click at [120, 78] on li "Services & Areas Adjust your services and areas of expertise." at bounding box center [106, 87] width 122 height 44
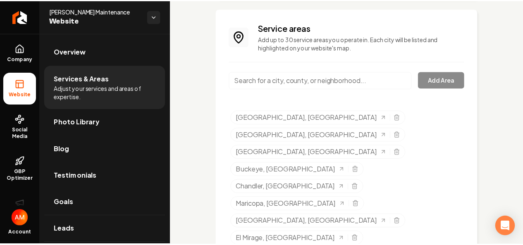
scroll to position [524, 0]
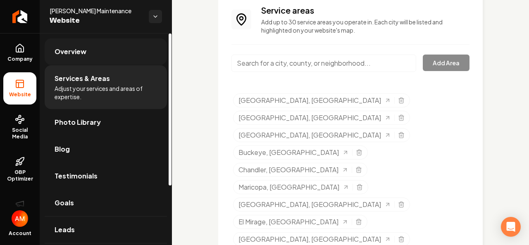
click at [69, 50] on span "Overview" at bounding box center [71, 52] width 32 height 10
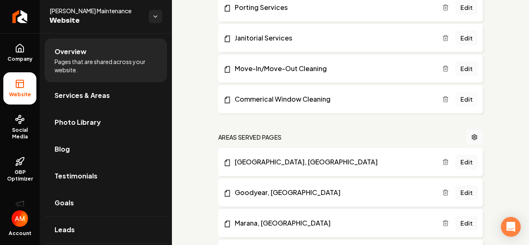
click at [464, 100] on link "Edit" at bounding box center [467, 99] width 22 height 15
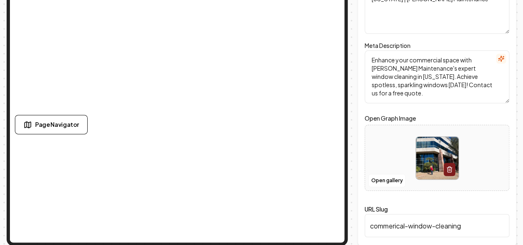
scroll to position [96, 0]
click at [423, 155] on img at bounding box center [437, 158] width 43 height 43
click at [383, 183] on button "Open gallery" at bounding box center [386, 180] width 37 height 13
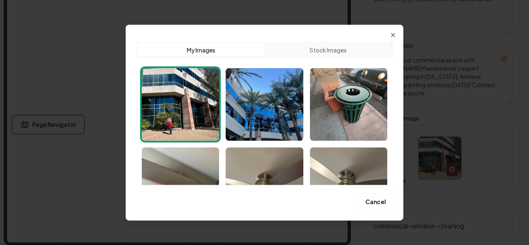
click at [190, 74] on img "Select image image_68bb67035c7cd75eb8c2f49c.jpg" at bounding box center [180, 104] width 77 height 73
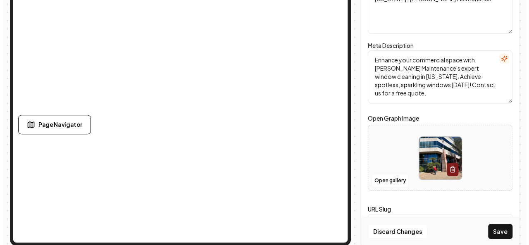
scroll to position [0, 0]
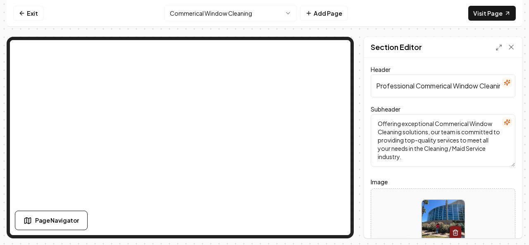
click at [524, 72] on div "Computer Required This feature is only available on a computer. Please switch t…" at bounding box center [264, 122] width 529 height 245
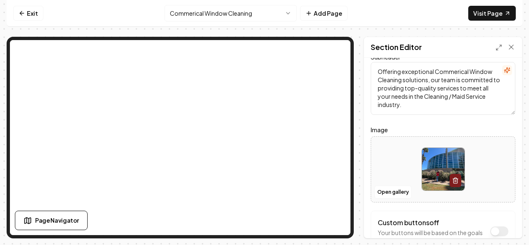
scroll to position [53, 0]
click at [452, 181] on icon "button" at bounding box center [455, 180] width 7 height 7
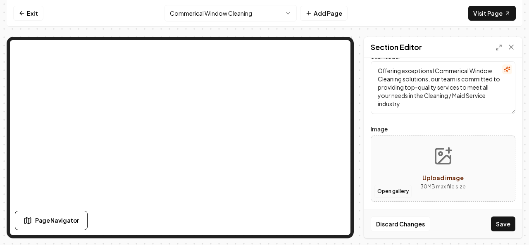
click at [383, 192] on button "Open gallery" at bounding box center [393, 191] width 37 height 13
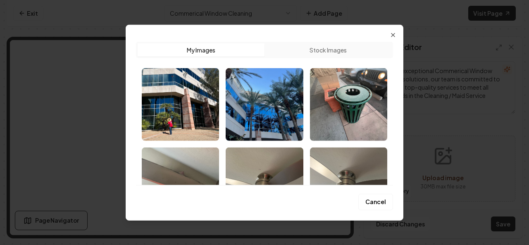
drag, startPoint x: 395, startPoint y: 60, endPoint x: 396, endPoint y: 104, distance: 43.8
click at [396, 104] on div "Upload My Images Stock Images Cancel Close" at bounding box center [265, 122] width 278 height 196
click at [359, 46] on button "Stock Images" at bounding box center [328, 49] width 127 height 13
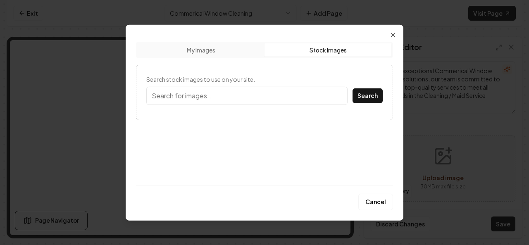
drag, startPoint x: 252, startPoint y: 61, endPoint x: 252, endPoint y: 52, distance: 8.7
click at [252, 54] on div "Upload My Images Stock Images Search stock images to use on your site. Search" at bounding box center [264, 112] width 257 height 143
click at [252, 47] on button "My Images" at bounding box center [201, 49] width 127 height 13
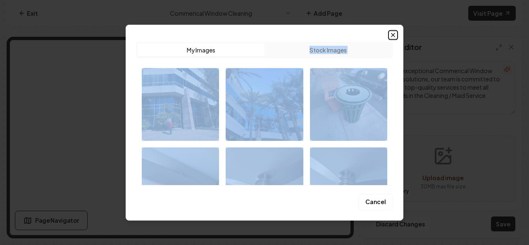
click at [395, 33] on icon "button" at bounding box center [393, 34] width 7 height 7
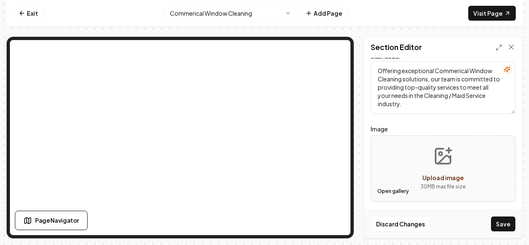
click at [387, 193] on button "Open gallery" at bounding box center [393, 191] width 37 height 13
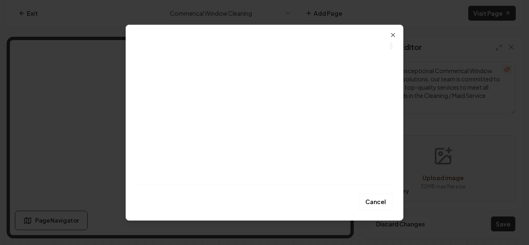
scroll to position [0, 0]
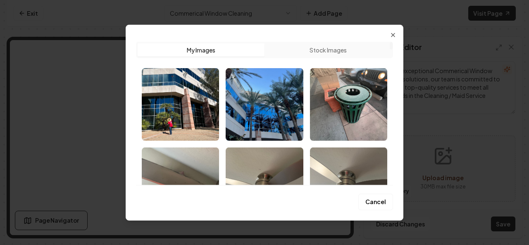
drag, startPoint x: 392, startPoint y: 166, endPoint x: 391, endPoint y: 41, distance: 124.4
click at [391, 41] on div at bounding box center [391, 112] width 4 height 143
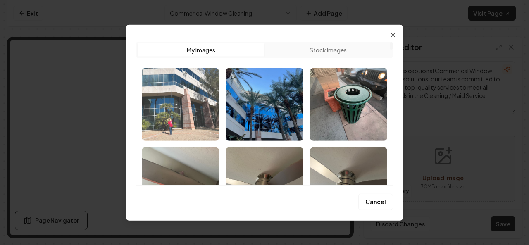
click at [211, 89] on img "Select image image_68bb67035c7cd75eb8c2f49c.jpg" at bounding box center [180, 104] width 77 height 73
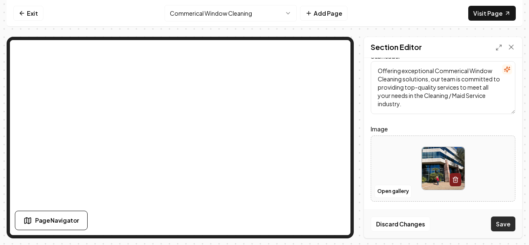
click at [504, 226] on button "Save" at bounding box center [503, 224] width 24 height 15
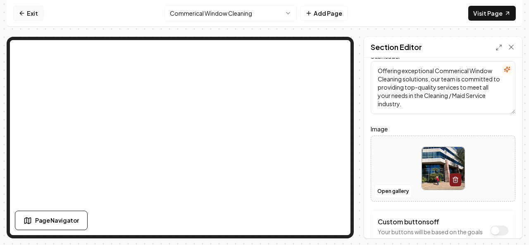
click at [32, 20] on link "Exit" at bounding box center [28, 13] width 30 height 15
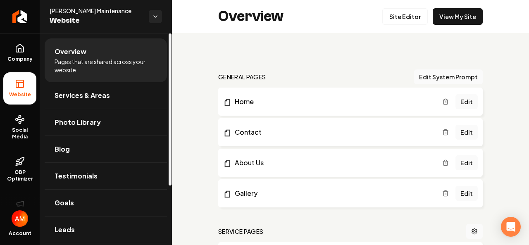
click at [171, 111] on div at bounding box center [170, 109] width 3 height 152
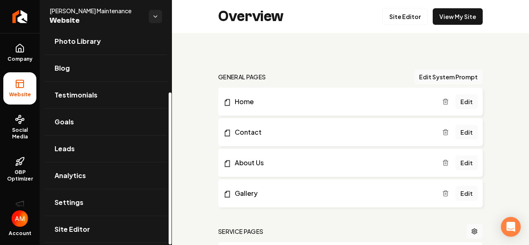
scroll to position [82, 0]
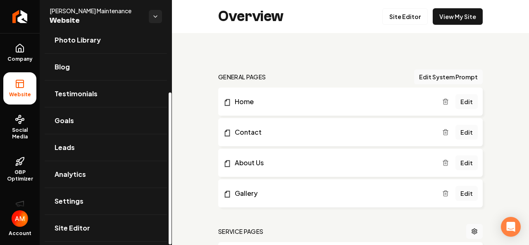
drag, startPoint x: 171, startPoint y: 111, endPoint x: 170, endPoint y: 172, distance: 60.8
click at [170, 172] on div at bounding box center [170, 169] width 3 height 152
click at [100, 65] on link "Blog" at bounding box center [106, 67] width 122 height 26
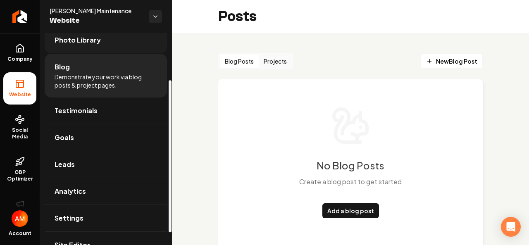
click at [98, 37] on span "Photo Library" at bounding box center [78, 40] width 46 height 10
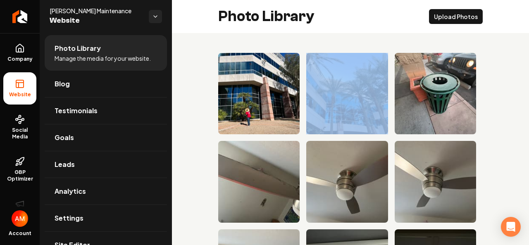
drag, startPoint x: 341, startPoint y: 52, endPoint x: 177, endPoint y: 45, distance: 163.8
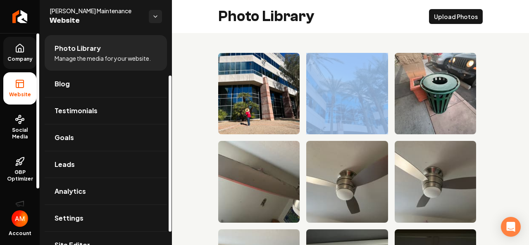
click at [30, 44] on link "Company" at bounding box center [19, 53] width 33 height 32
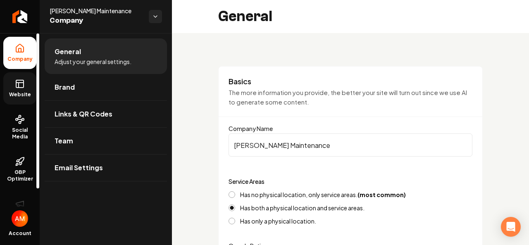
click at [27, 85] on link "Website" at bounding box center [19, 88] width 33 height 32
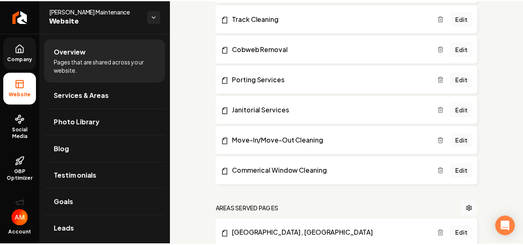
scroll to position [460, 0]
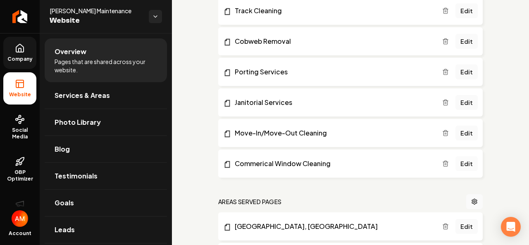
click at [461, 165] on link "Edit" at bounding box center [467, 163] width 22 height 15
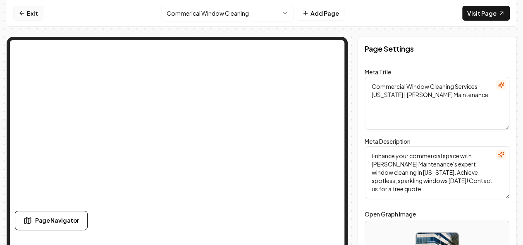
click at [28, 14] on link "Exit" at bounding box center [28, 13] width 30 height 15
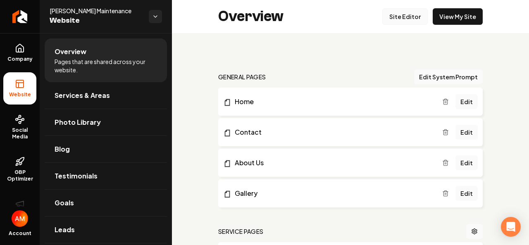
click at [398, 21] on link "Site Editor" at bounding box center [404, 16] width 45 height 17
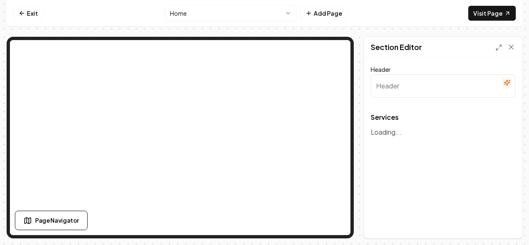
type input "Premium Cleaning Solutions for Your Space"
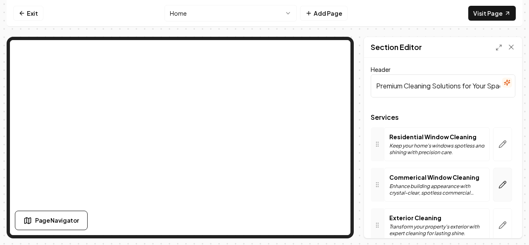
click at [499, 183] on icon "button" at bounding box center [503, 185] width 8 height 8
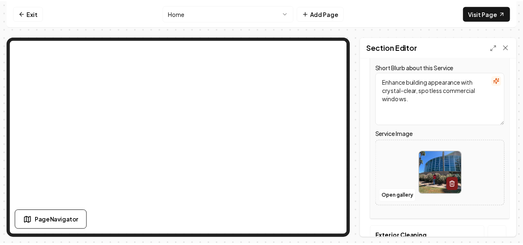
scroll to position [152, 0]
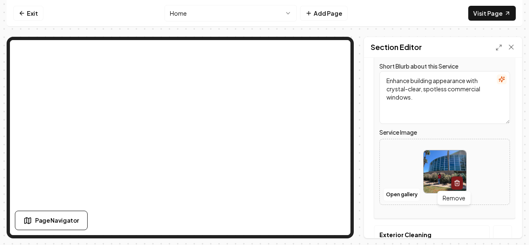
click at [454, 181] on icon "button" at bounding box center [457, 183] width 7 height 7
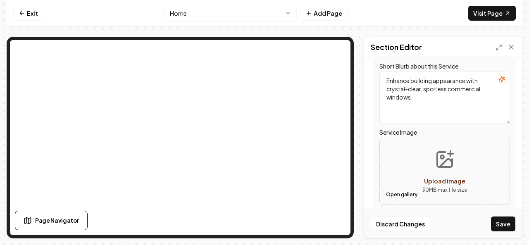
click at [392, 196] on button "Open gallery" at bounding box center [401, 194] width 37 height 13
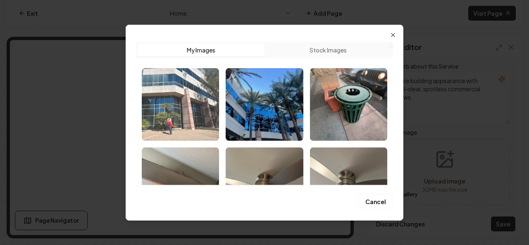
click at [187, 95] on img "Select image image_68bb67035c7cd75eb8c2f49c.jpg" at bounding box center [180, 104] width 77 height 73
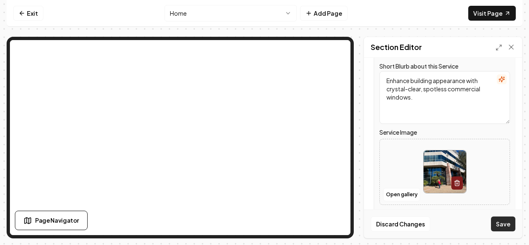
click at [513, 229] on button "Save" at bounding box center [503, 224] width 24 height 15
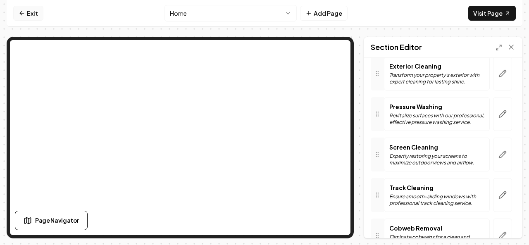
click at [36, 11] on link "Exit" at bounding box center [28, 13] width 30 height 15
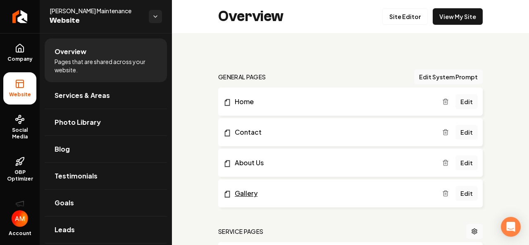
click at [251, 196] on link "Gallery" at bounding box center [332, 194] width 219 height 10
click at [461, 193] on link "Edit" at bounding box center [467, 193] width 22 height 15
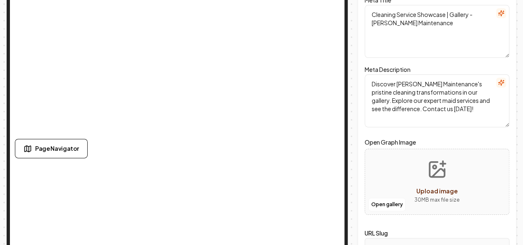
scroll to position [96, 0]
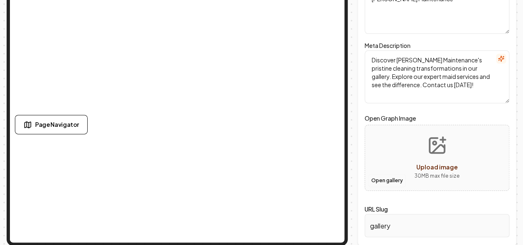
click at [384, 179] on button "Open gallery" at bounding box center [386, 180] width 37 height 13
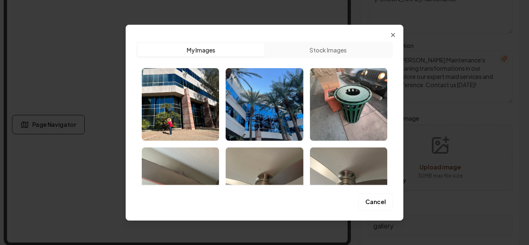
drag, startPoint x: 399, startPoint y: 111, endPoint x: 400, endPoint y: 127, distance: 15.7
click at [400, 127] on div "Upload My Images Stock Images Cancel Close" at bounding box center [265, 122] width 278 height 196
click at [391, 32] on icon "button" at bounding box center [393, 34] width 7 height 7
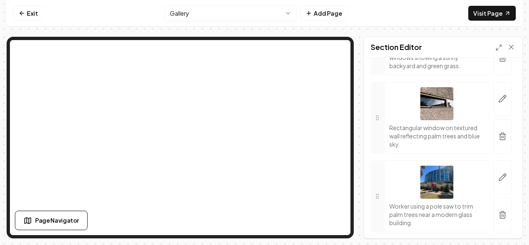
scroll to position [364, 0]
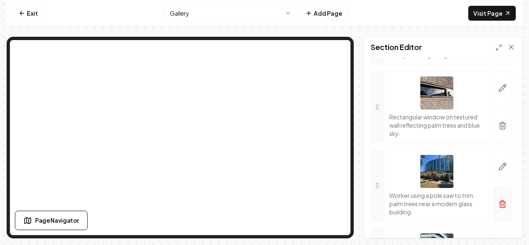
click at [500, 204] on icon "button" at bounding box center [502, 204] width 5 height 5
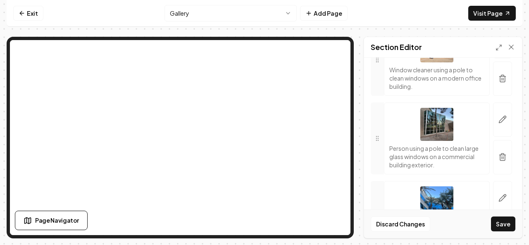
scroll to position [500, 0]
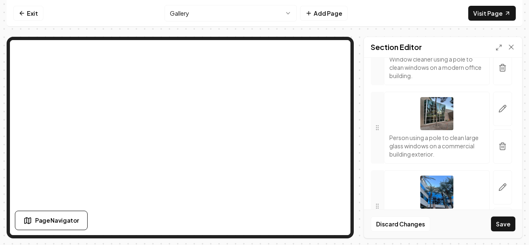
drag, startPoint x: 501, startPoint y: 147, endPoint x: 350, endPoint y: 74, distance: 168.4
click at [501, 146] on button "button" at bounding box center [502, 146] width 19 height 34
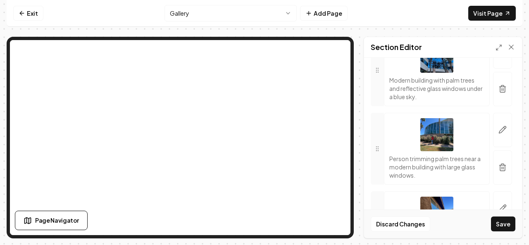
scroll to position [568, 0]
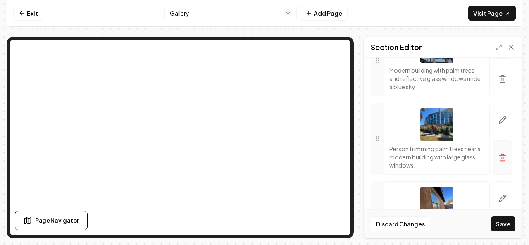
click at [500, 155] on icon "button" at bounding box center [502, 157] width 5 height 5
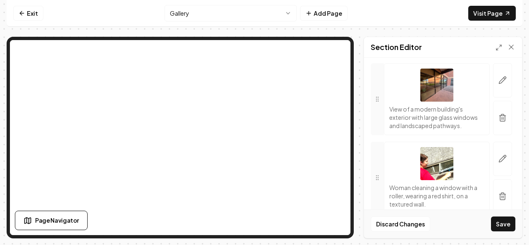
scroll to position [1782, 0]
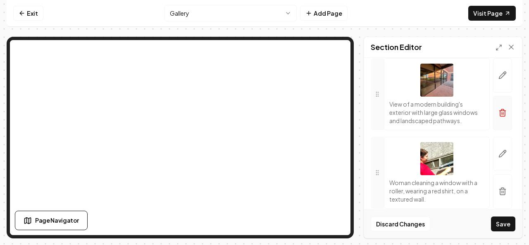
click at [498, 117] on button "button" at bounding box center [502, 113] width 19 height 34
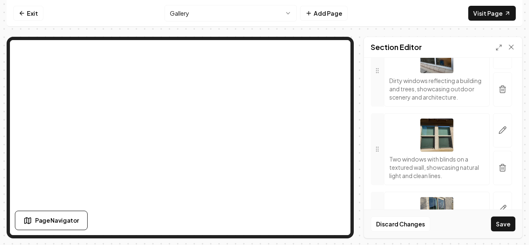
scroll to position [2013, 0]
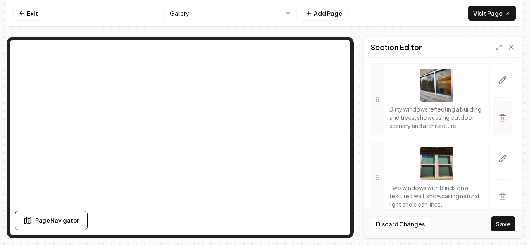
click at [498, 135] on button "button" at bounding box center [502, 118] width 19 height 34
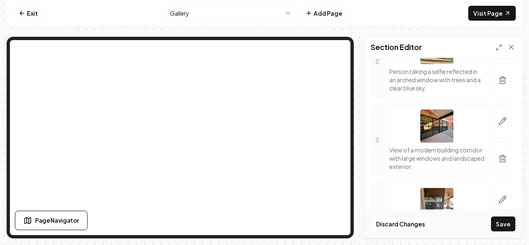
scroll to position [2527, 0]
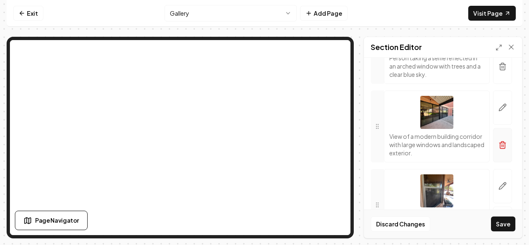
click at [499, 149] on icon "button" at bounding box center [503, 145] width 8 height 8
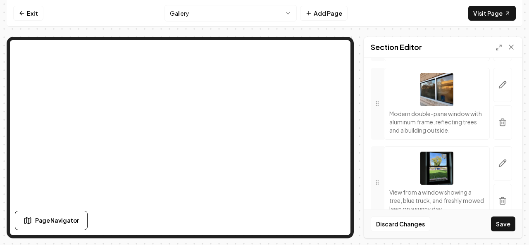
scroll to position [2310, 0]
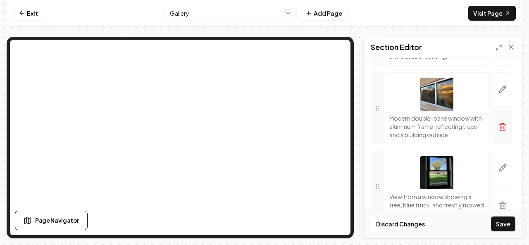
click at [499, 140] on button "button" at bounding box center [502, 127] width 19 height 34
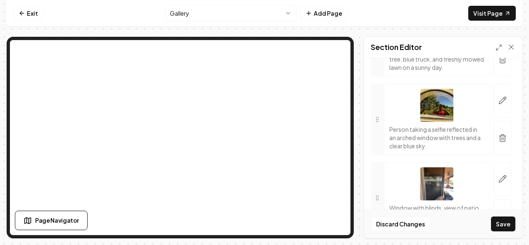
scroll to position [2440, 0]
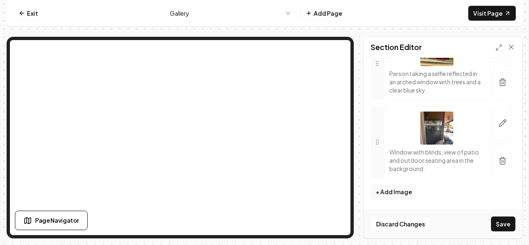
click at [505, 225] on button "Save" at bounding box center [503, 224] width 24 height 15
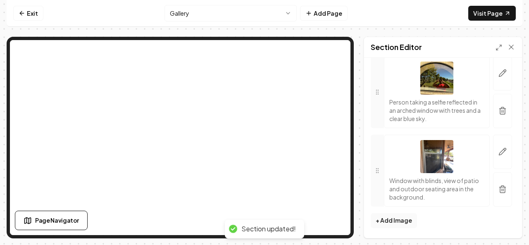
scroll to position [2411, 0]
